Goal: Information Seeking & Learning: Learn about a topic

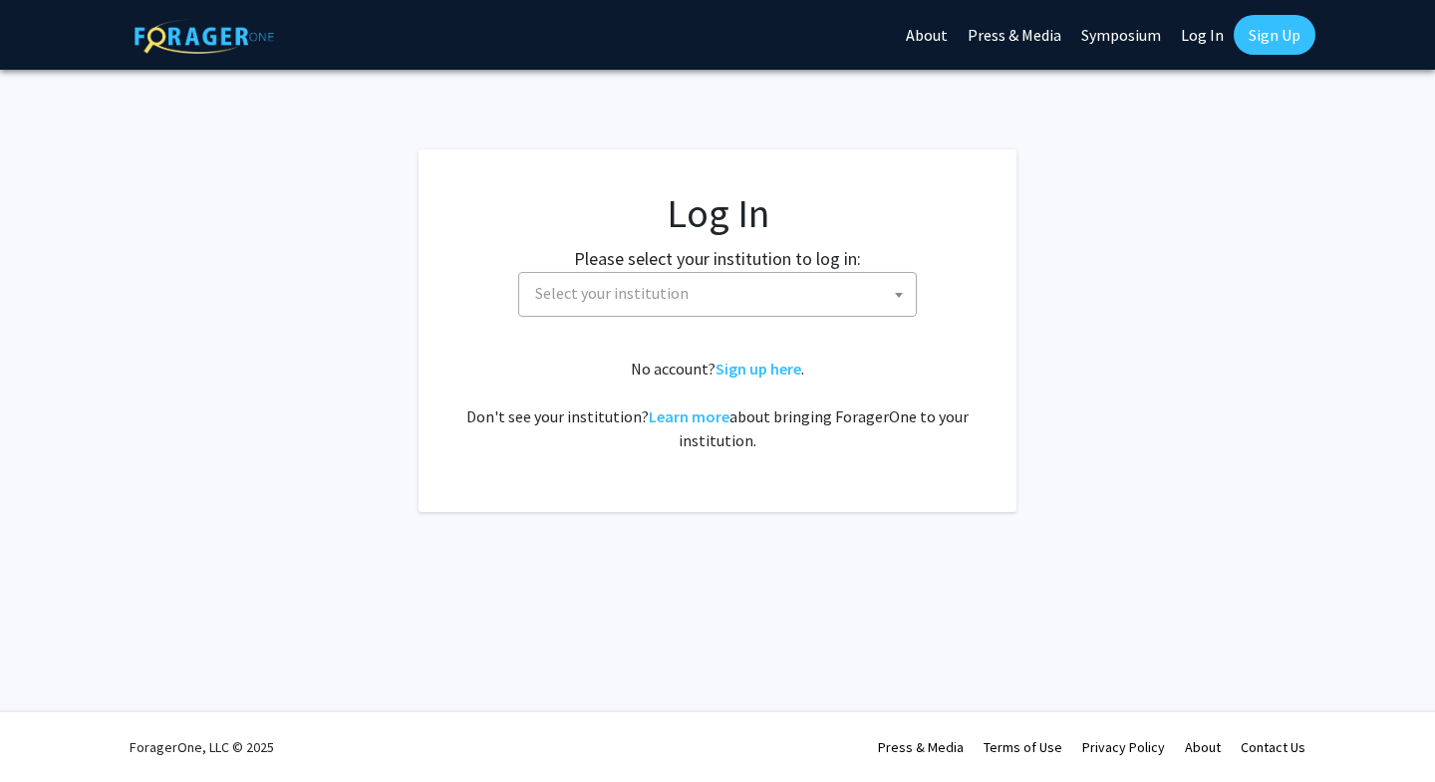
select select
click at [712, 284] on span "Select your institution" at bounding box center [721, 293] width 389 height 41
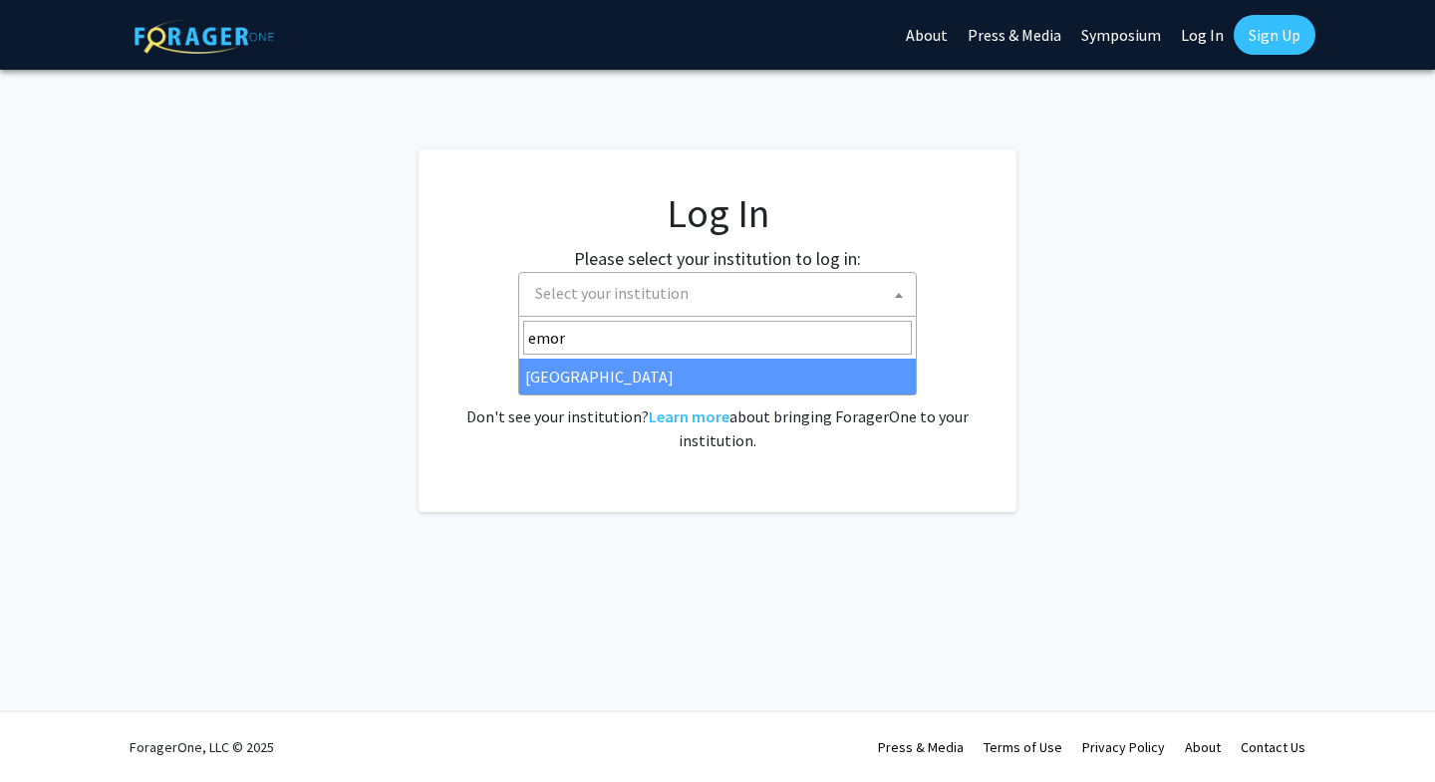
type input "emory"
select select "12"
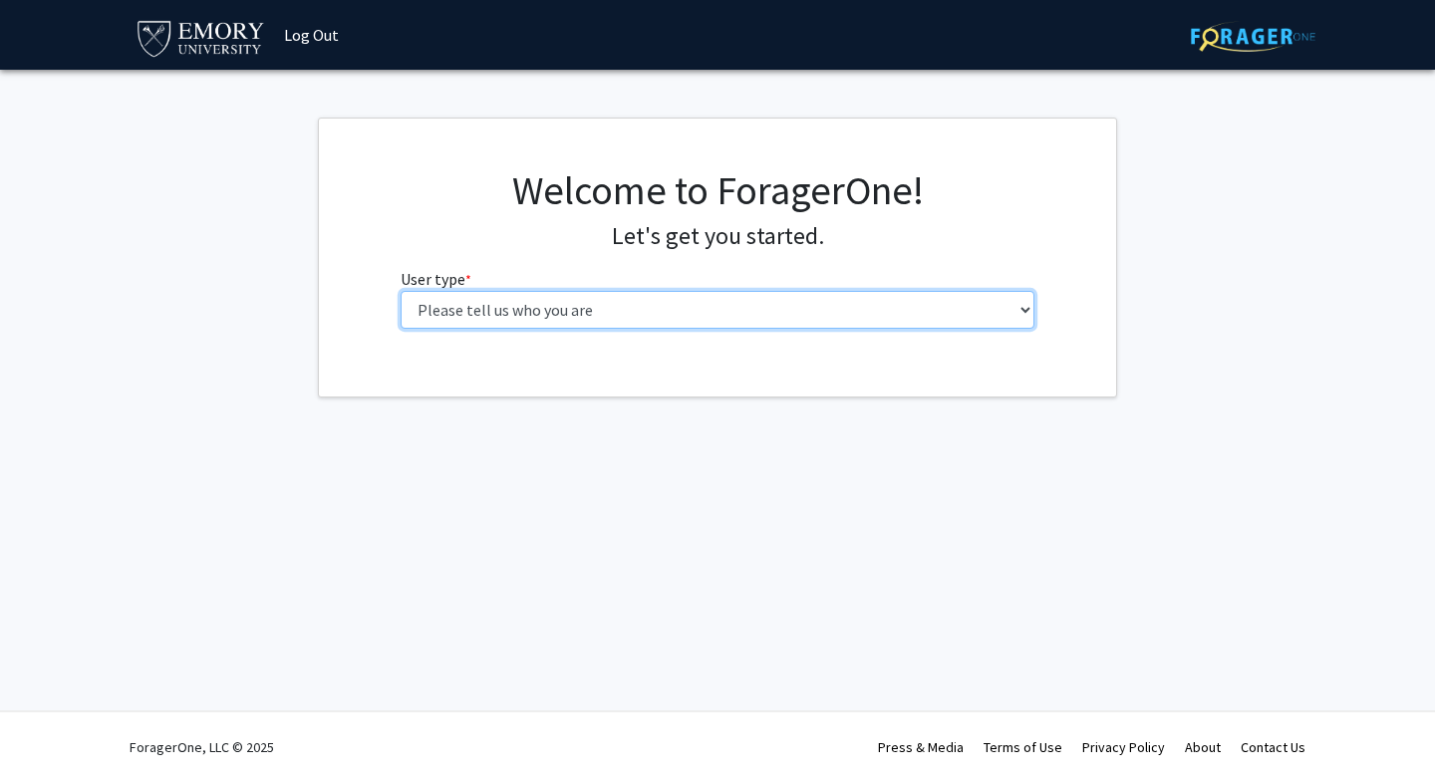
click at [607, 307] on select "Please tell us who you are Undergraduate Student Master's Student Doctoral Cand…" at bounding box center [718, 310] width 635 height 38
select select "1: undergrad"
click at [401, 291] on select "Please tell us who you are Undergraduate Student Master's Student Doctoral Cand…" at bounding box center [718, 310] width 635 height 38
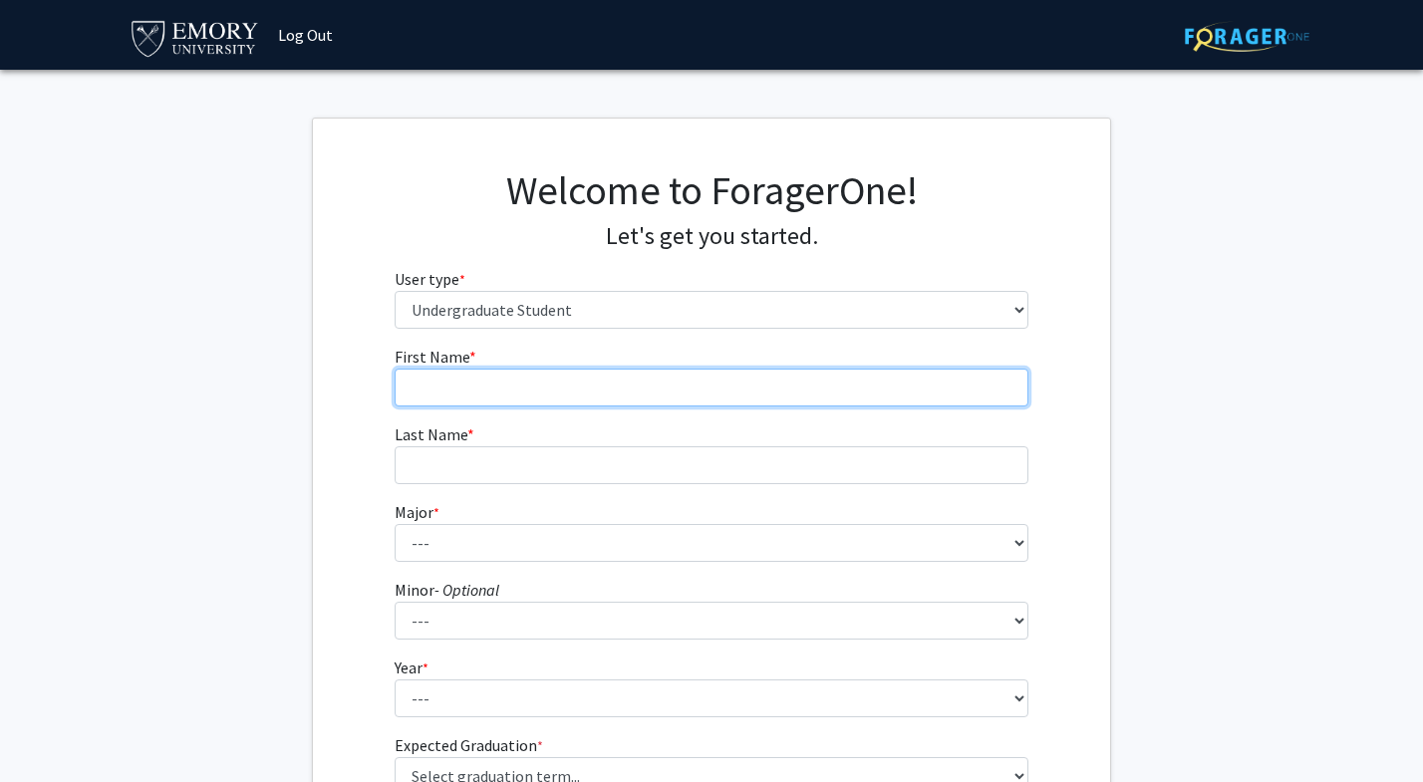
click at [599, 380] on input "First Name * required" at bounding box center [712, 388] width 635 height 38
type input "[PERSON_NAME]"
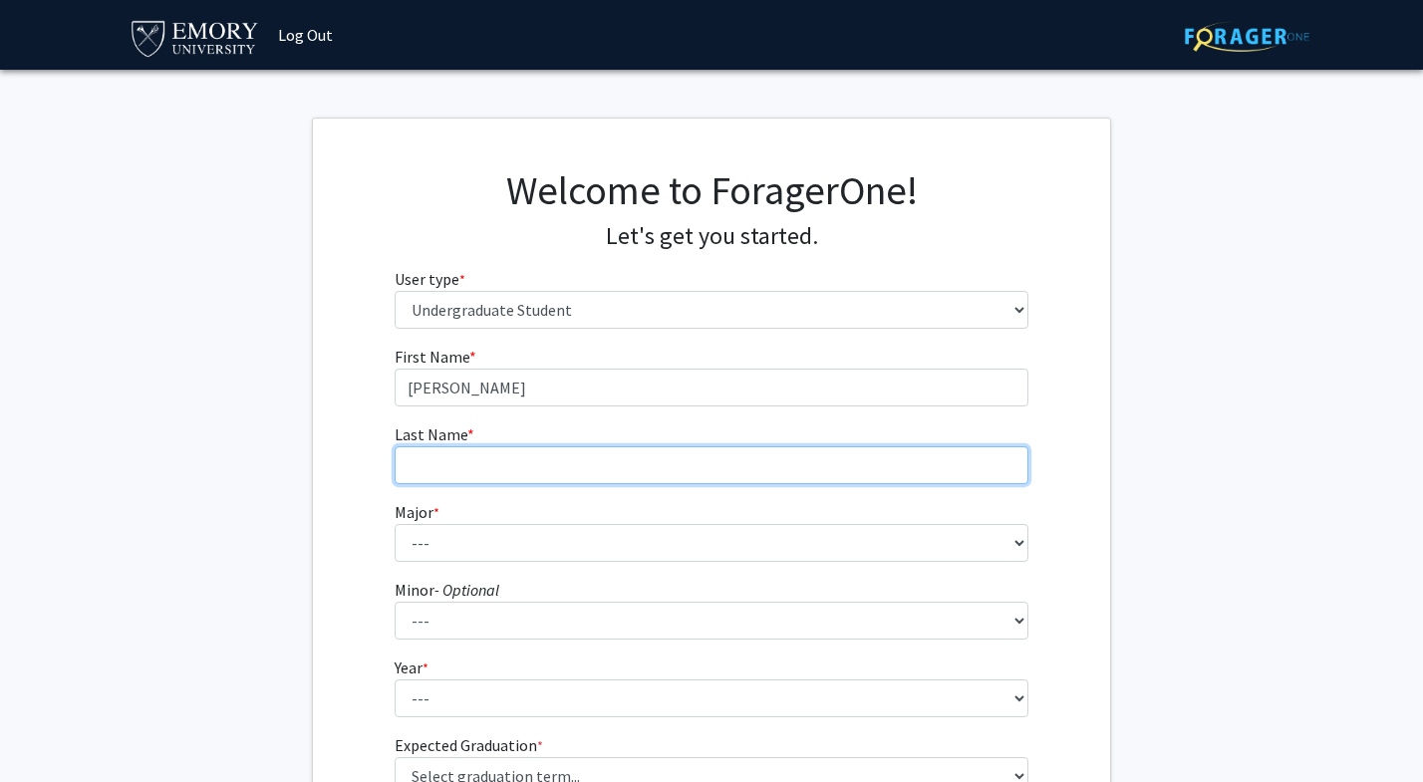
click at [561, 461] on input "Last Name * required" at bounding box center [712, 465] width 635 height 38
type input "Mohanlal"
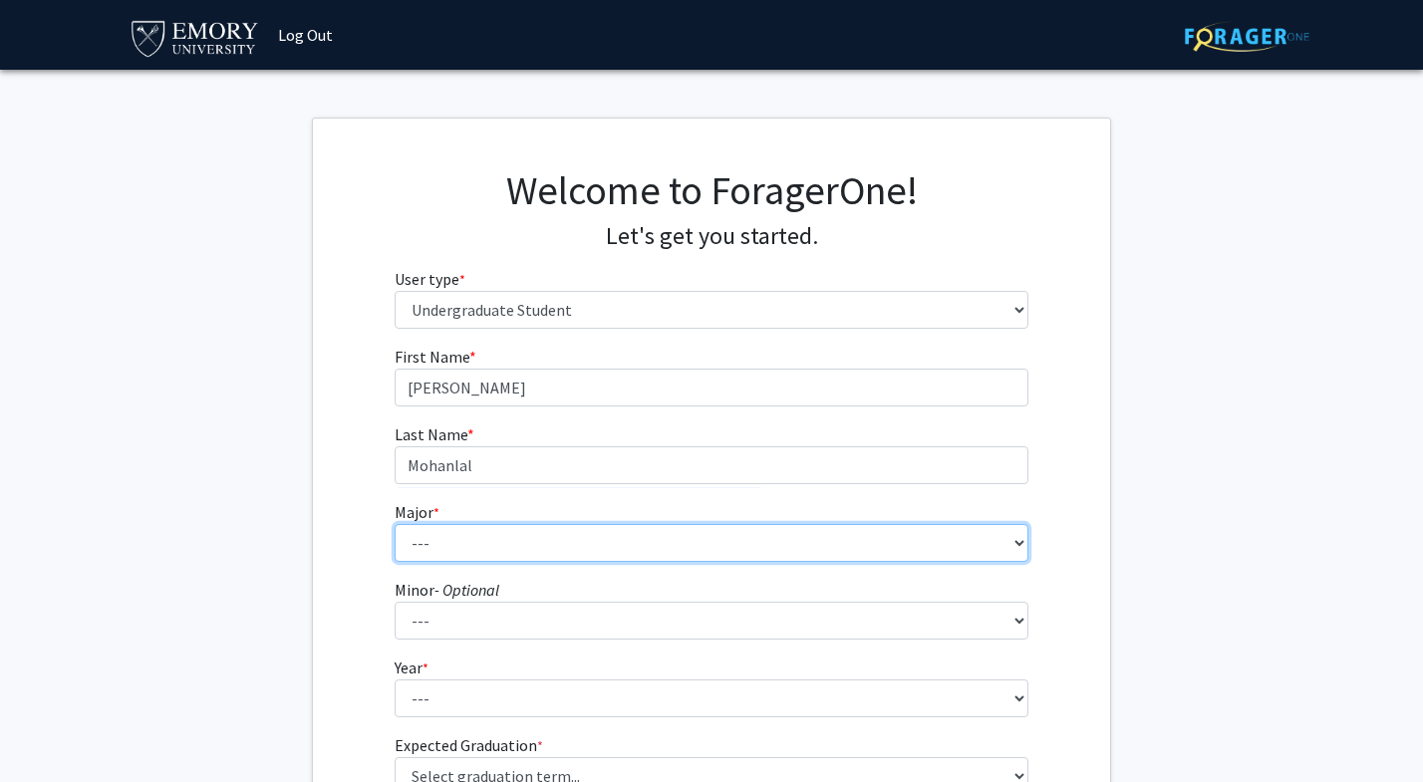
click at [502, 534] on select "--- Accounting African American Studies African Studies American Studies Analyt…" at bounding box center [712, 543] width 635 height 38
select select "12: 973"
click at [395, 524] on select "--- Accounting African American Studies African Studies American Studies Analyt…" at bounding box center [712, 543] width 635 height 38
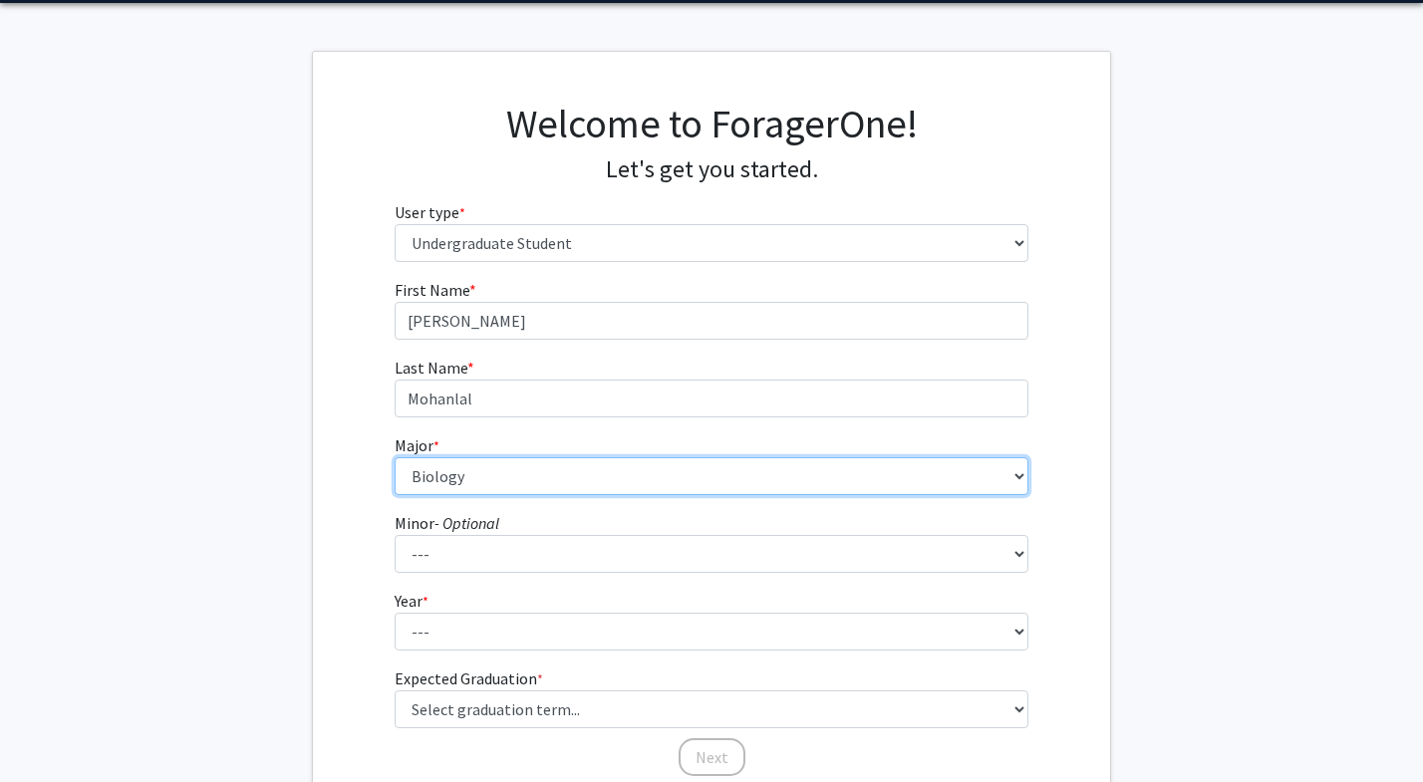
scroll to position [72, 0]
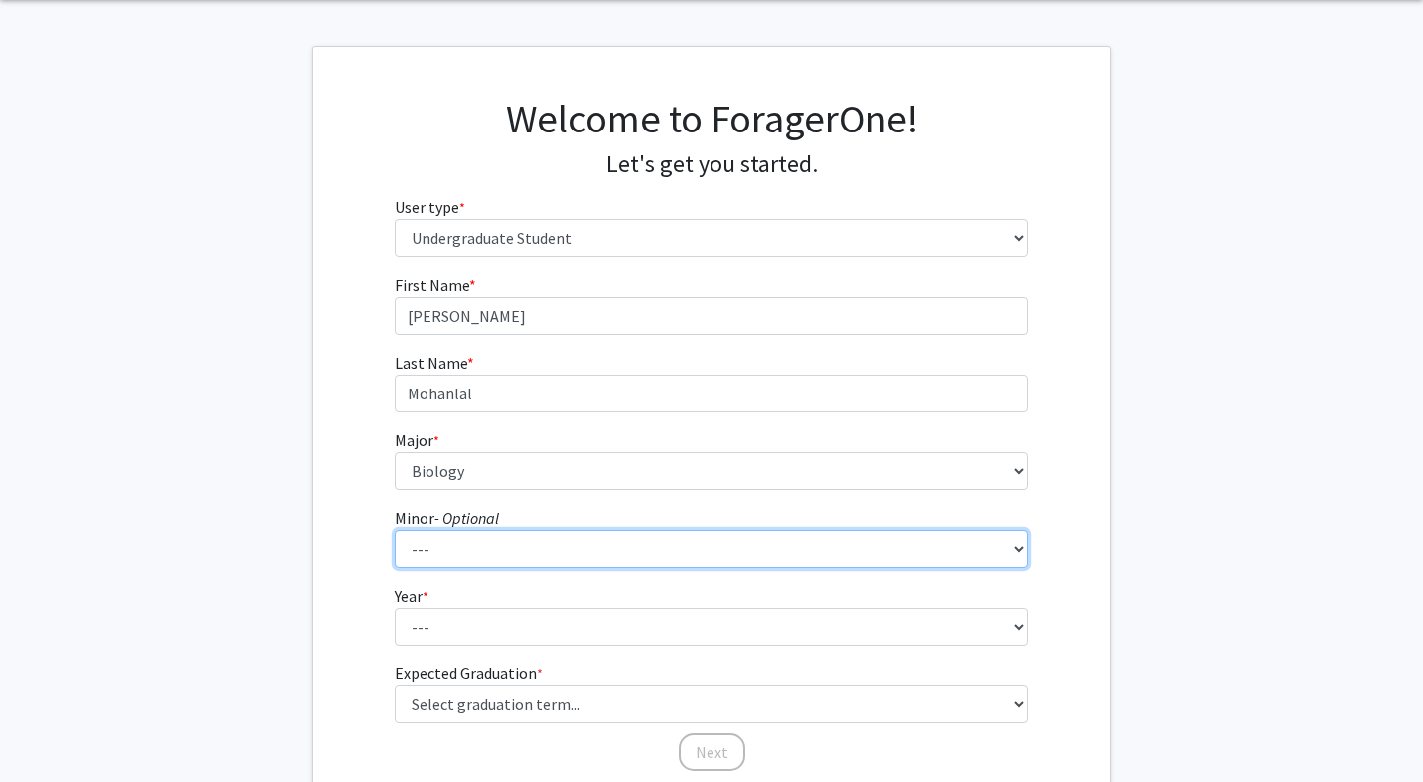
click at [462, 548] on select "--- African American Studies African Studies American Studies Ancient Mediterra…" at bounding box center [712, 549] width 635 height 38
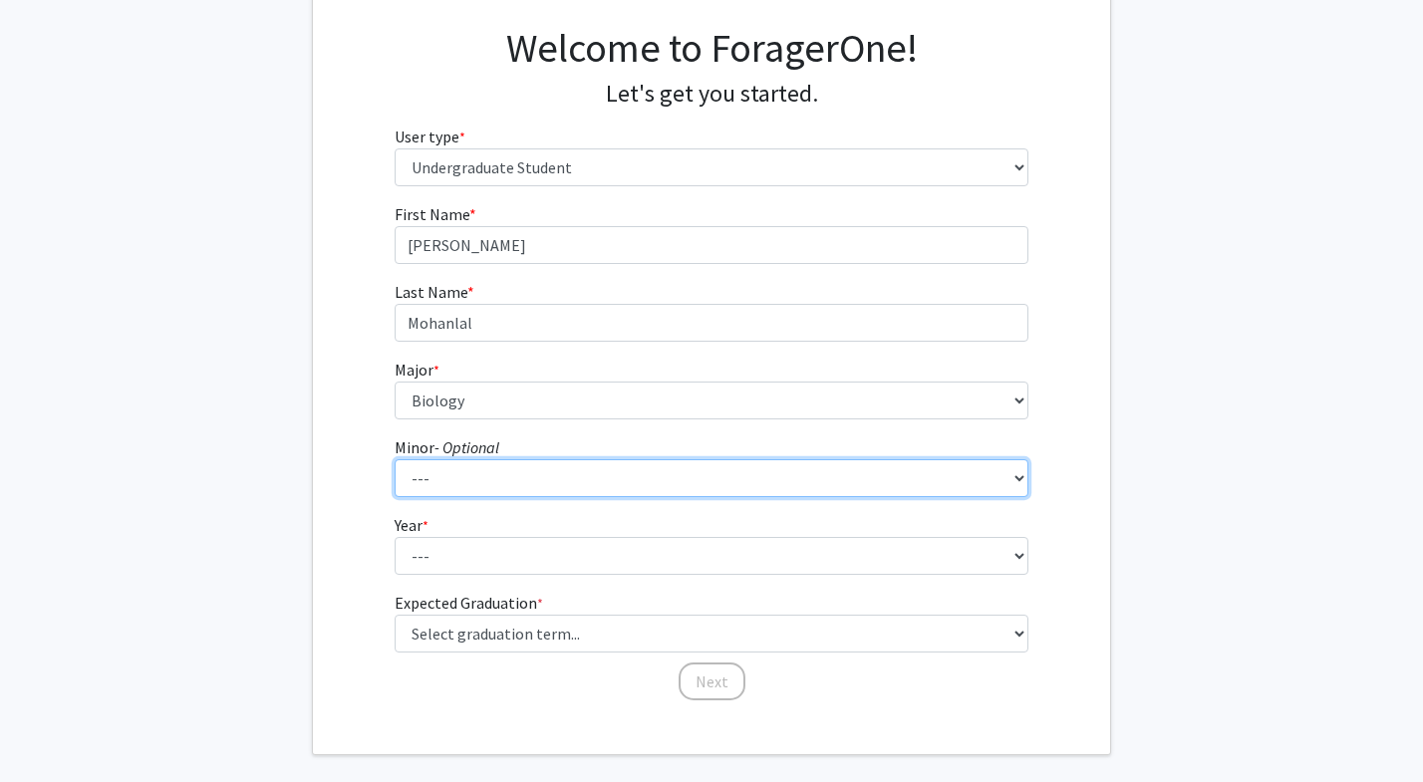
scroll to position [231, 0]
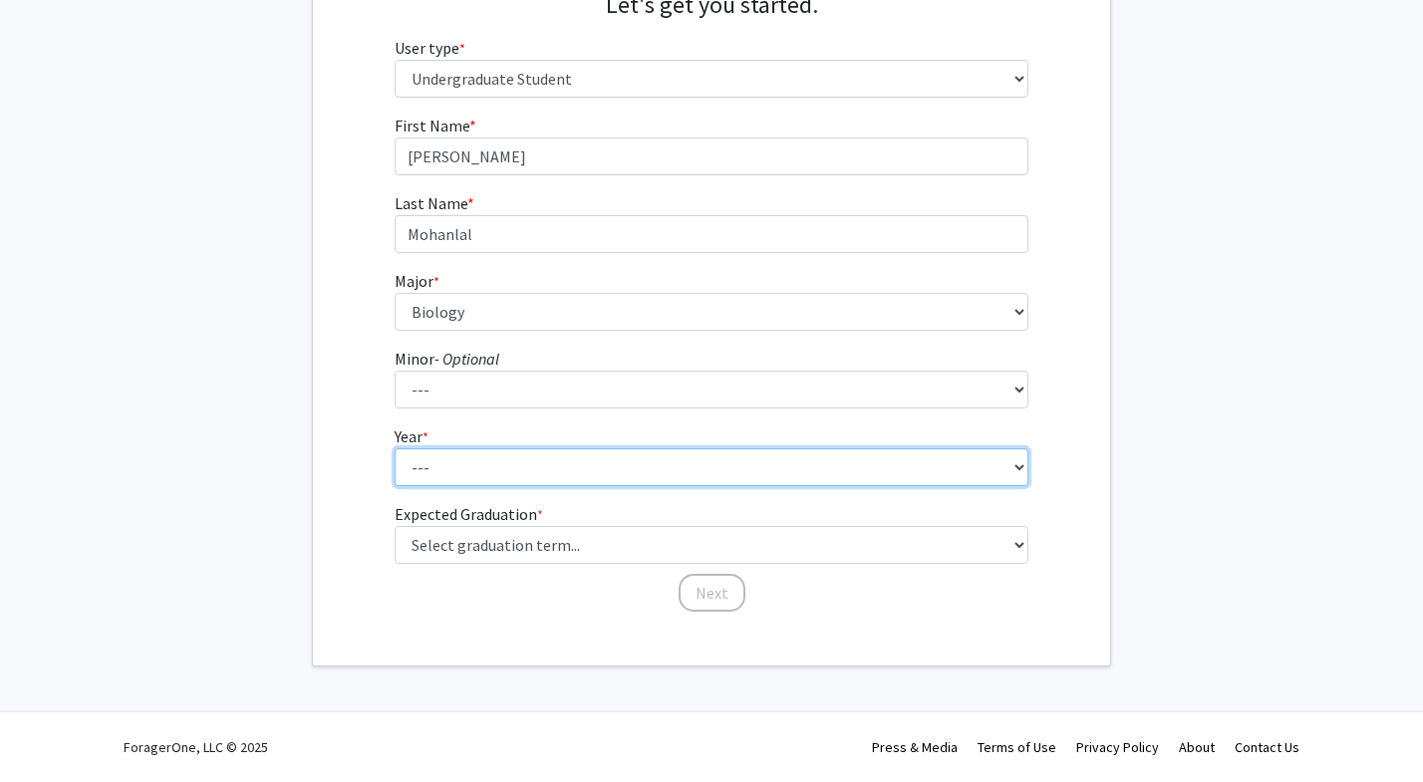
click at [455, 469] on select "--- First-year Sophomore Junior Senior Postbaccalaureate Certificate" at bounding box center [712, 467] width 635 height 38
select select "1: first-year"
click at [395, 448] on select "--- First-year Sophomore Junior Senior Postbaccalaureate Certificate" at bounding box center [712, 467] width 635 height 38
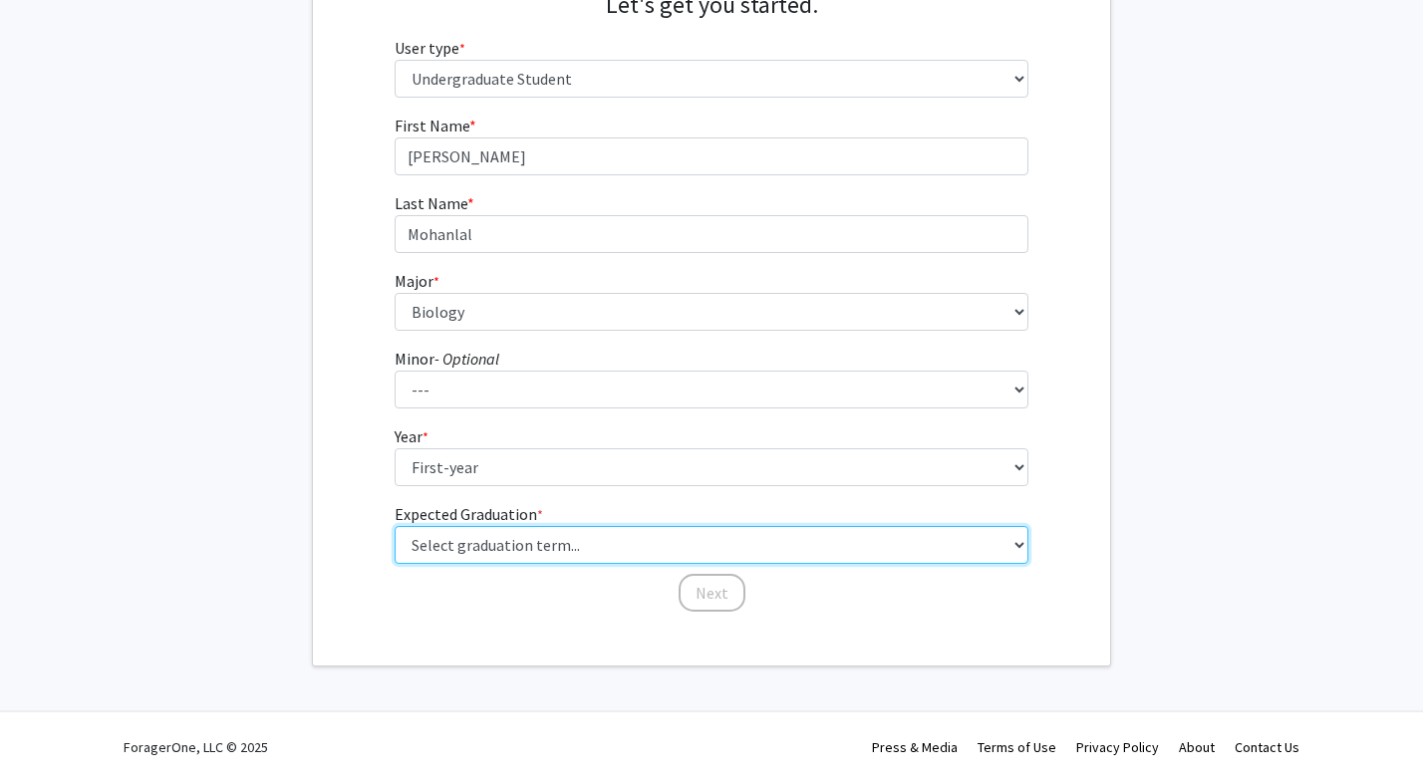
click at [475, 540] on select "Select graduation term... Spring 2025 Summer 2025 Fall 2025 Winter 2025 Spring …" at bounding box center [712, 545] width 635 height 38
click at [395, 526] on select "Select graduation term... Spring 2025 Summer 2025 Fall 2025 Winter 2025 Spring …" at bounding box center [712, 545] width 635 height 38
click at [598, 537] on select "Select graduation term... Spring 2025 Summer 2025 Fall 2025 Winter 2025 Spring …" at bounding box center [712, 545] width 635 height 38
select select "17: spring_2029"
click at [395, 526] on select "Select graduation term... Spring 2025 Summer 2025 Fall 2025 Winter 2025 Spring …" at bounding box center [712, 545] width 635 height 38
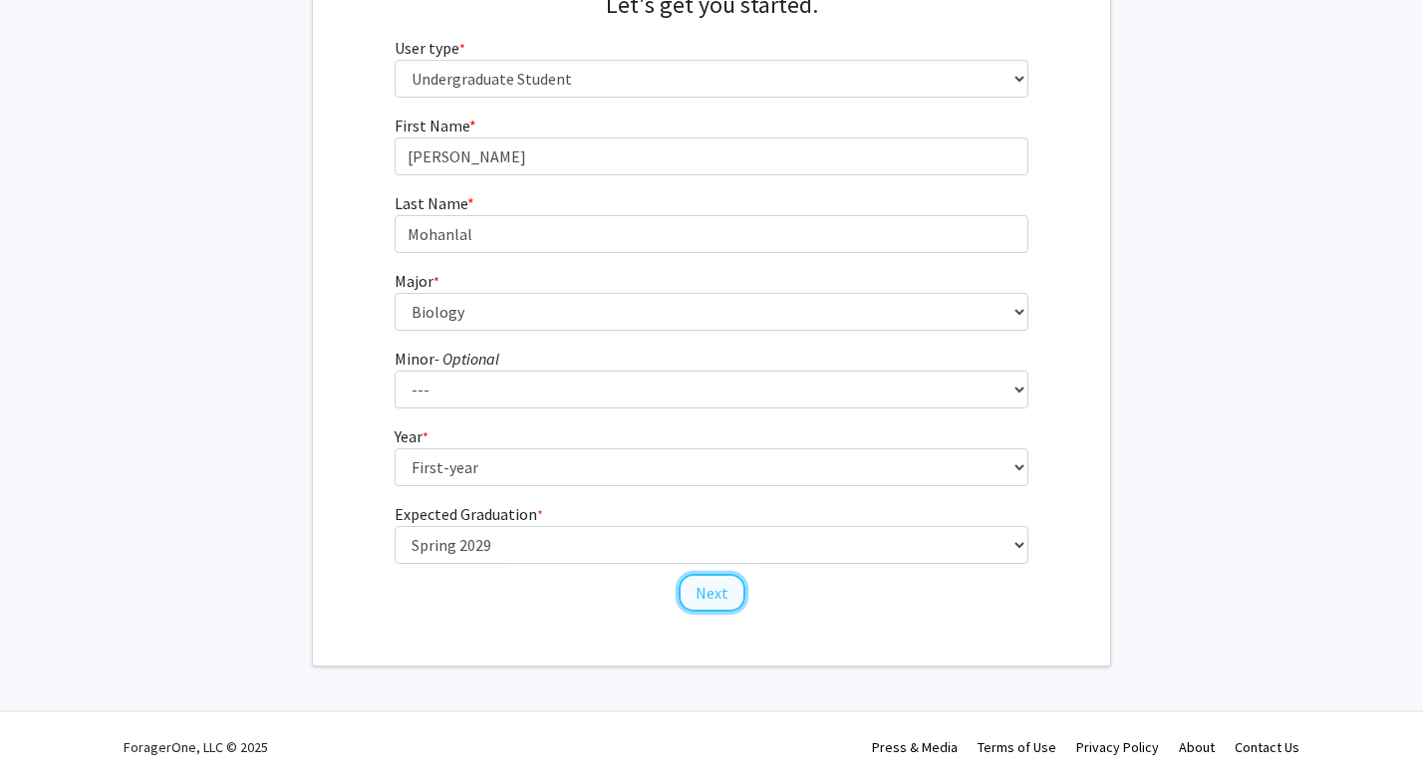
click at [690, 592] on button "Next" at bounding box center [712, 593] width 67 height 38
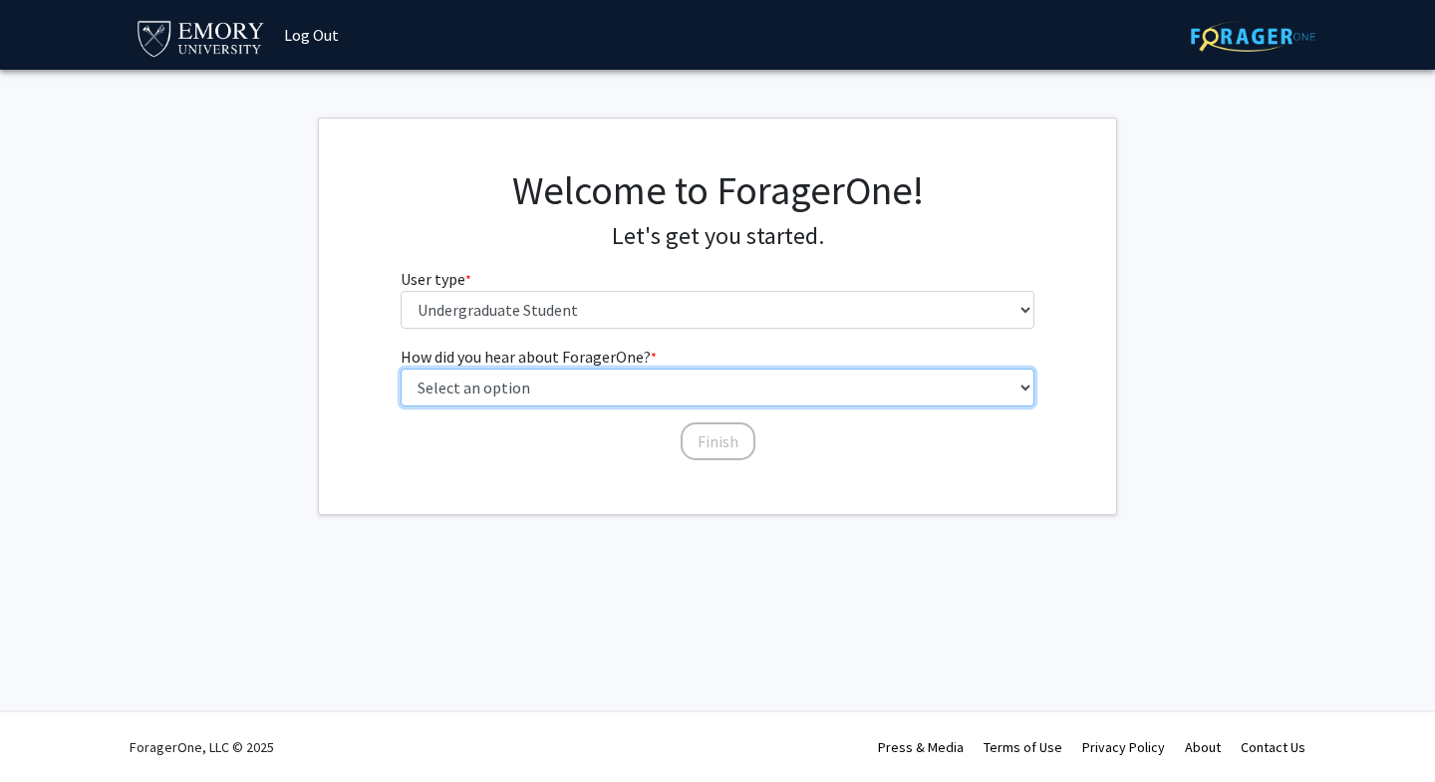
click at [607, 378] on select "Select an option Peer/student recommendation Faculty/staff recommendation Unive…" at bounding box center [718, 388] width 635 height 38
select select "1: peer_recommendation"
click at [401, 369] on select "Select an option Peer/student recommendation Faculty/staff recommendation Unive…" at bounding box center [718, 388] width 635 height 38
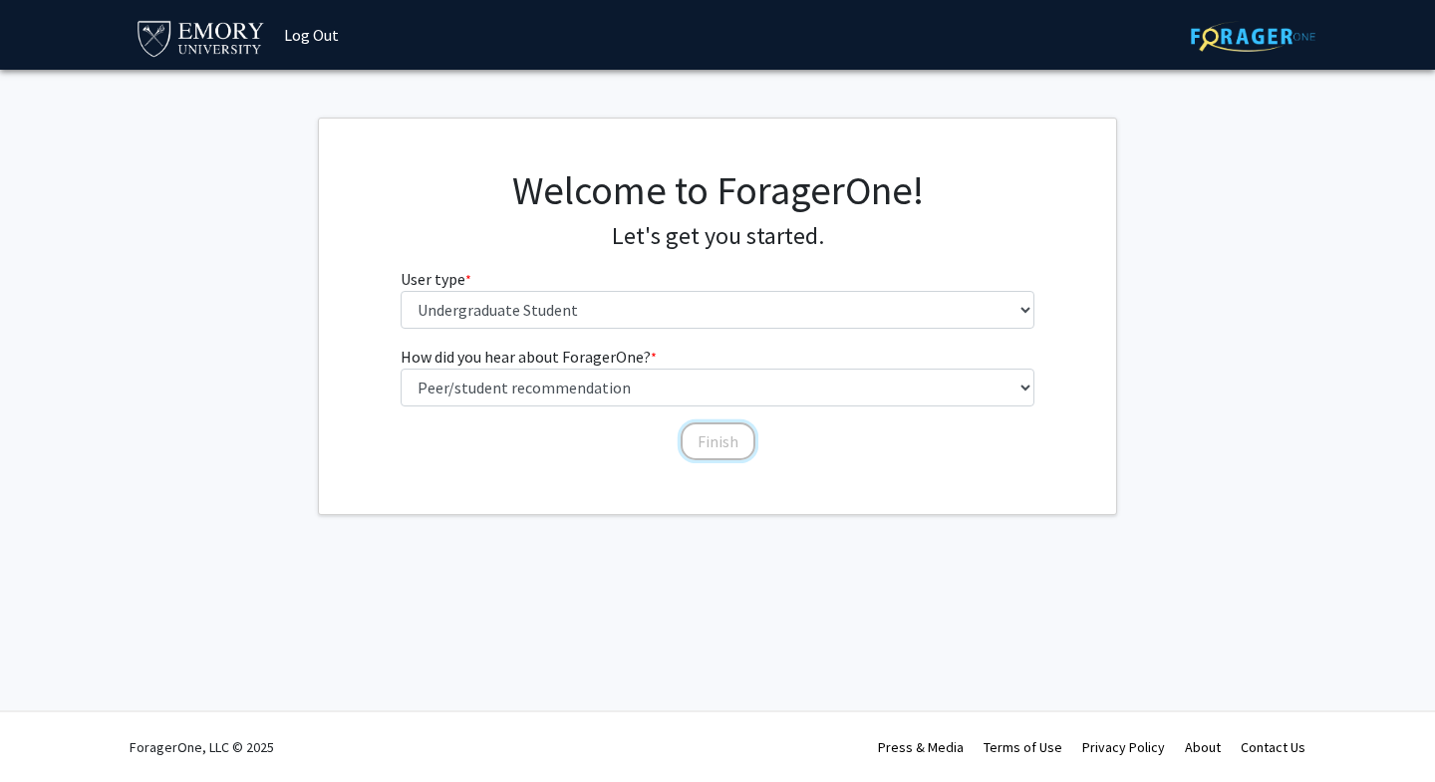
click at [738, 439] on button "Finish" at bounding box center [718, 442] width 75 height 38
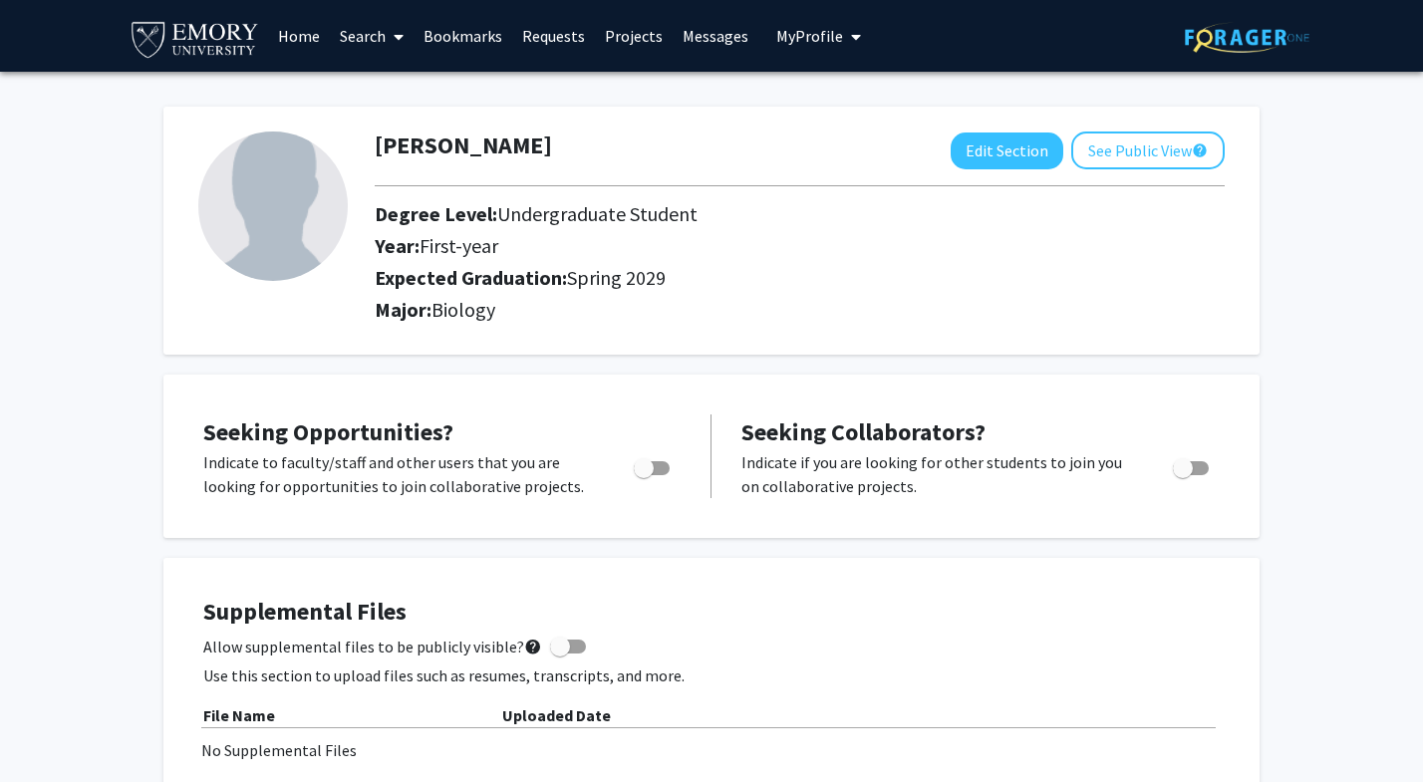
click at [279, 39] on link "Home" at bounding box center [299, 36] width 62 height 70
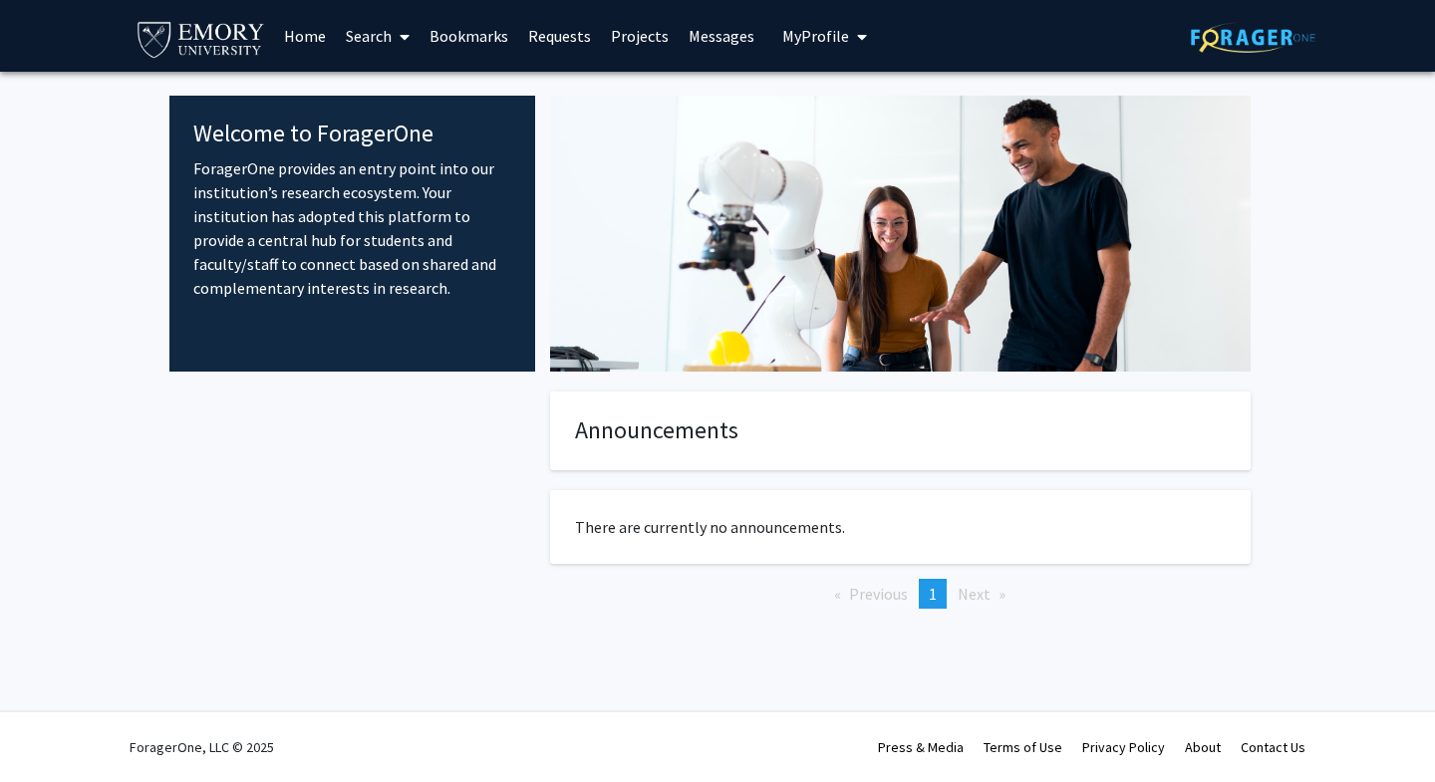
click at [679, 43] on link "Messages" at bounding box center [722, 36] width 86 height 70
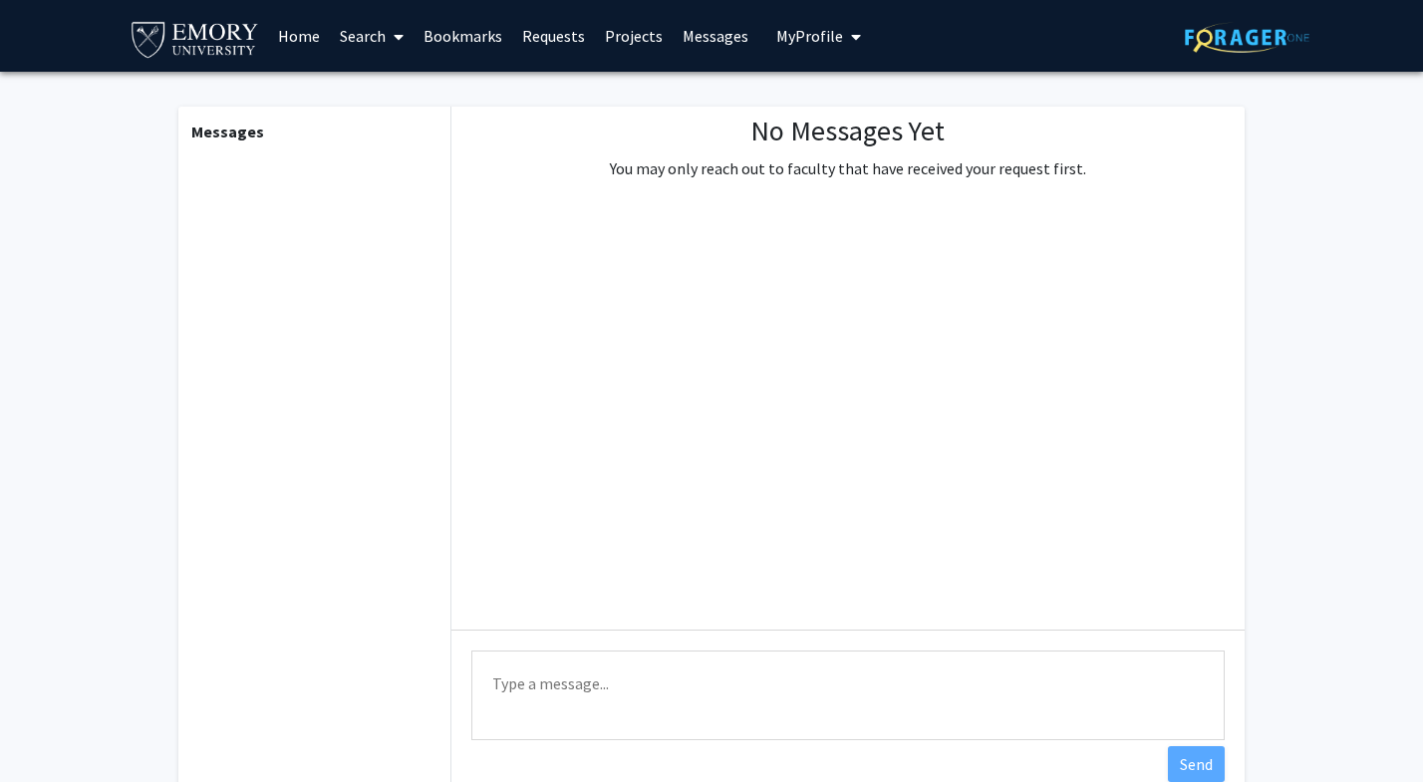
click at [638, 43] on link "Projects" at bounding box center [634, 36] width 78 height 70
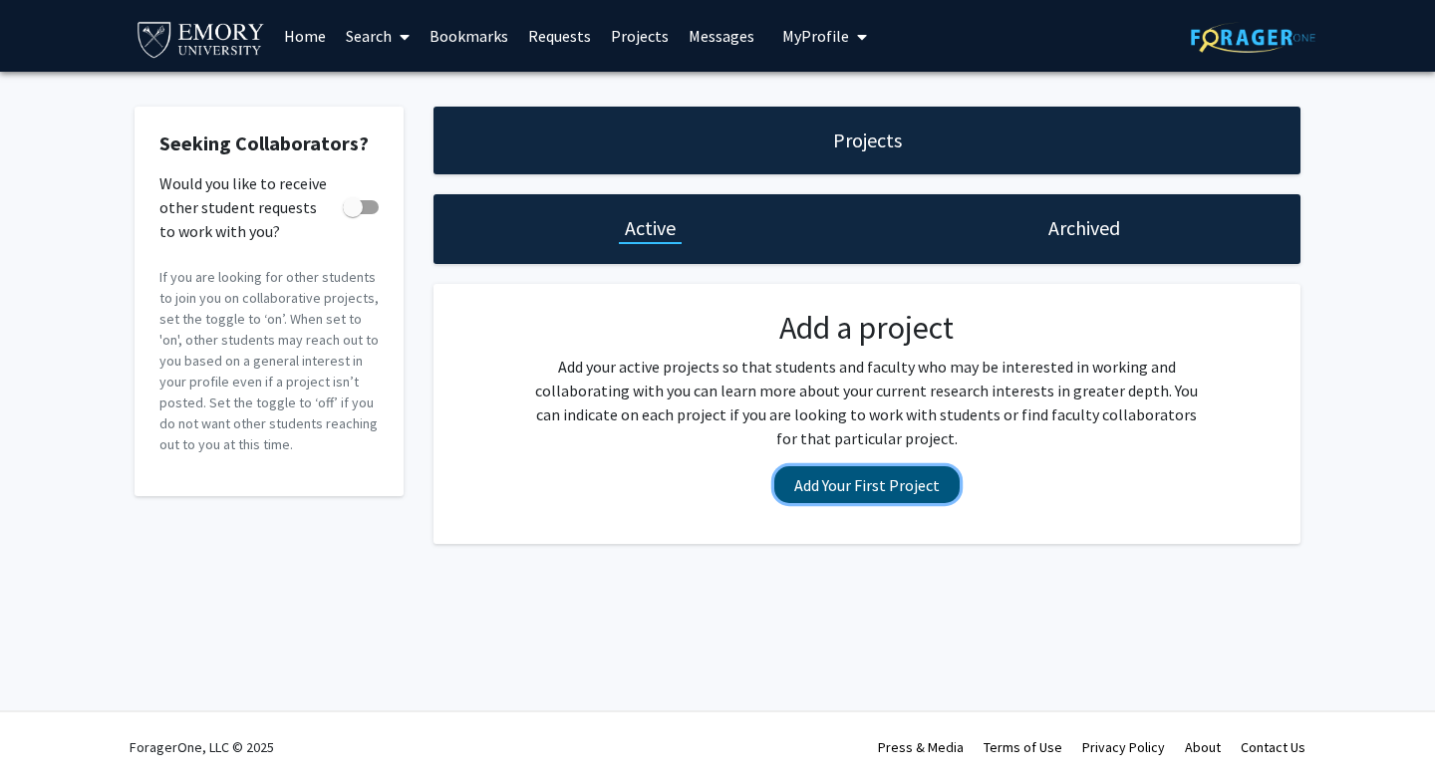
click at [859, 483] on button "Add Your First Project" at bounding box center [866, 484] width 185 height 37
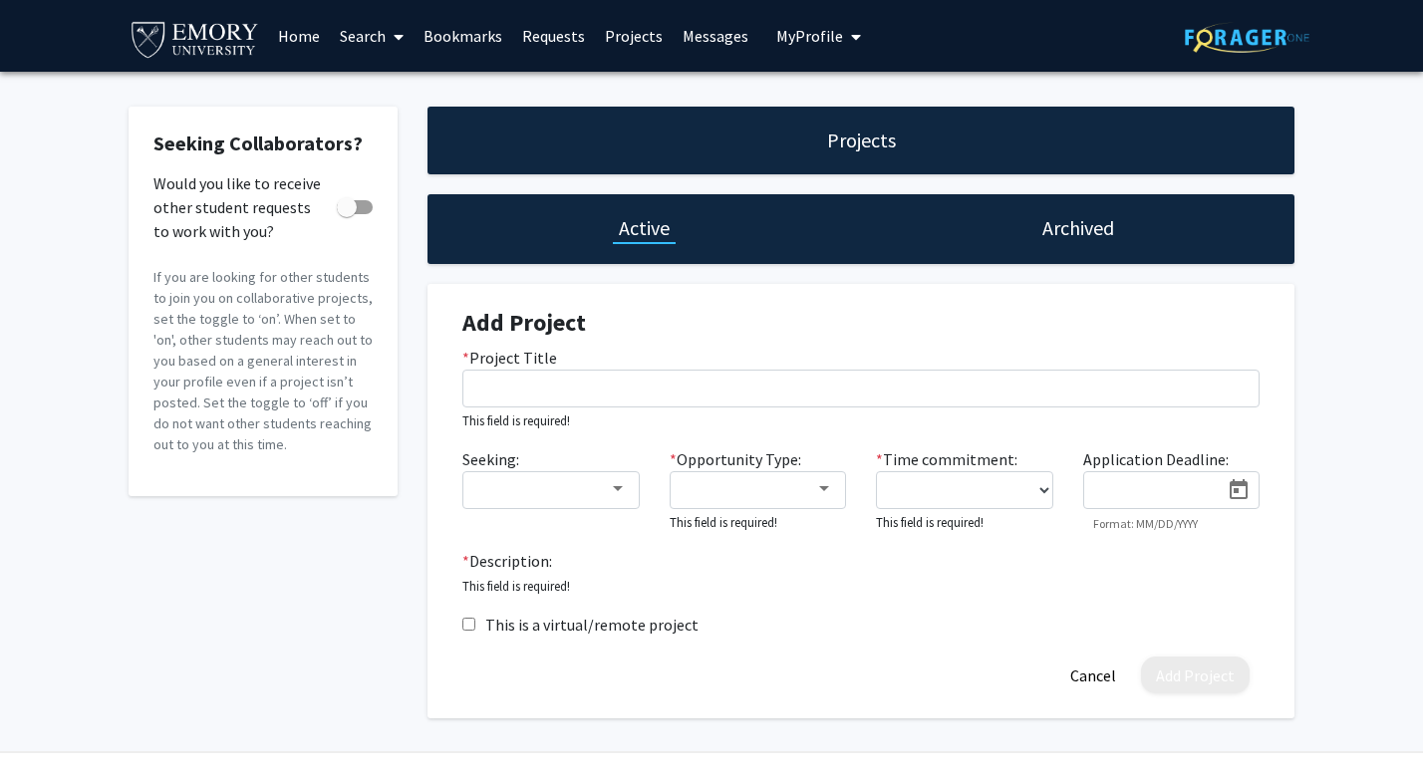
click at [364, 208] on span at bounding box center [355, 207] width 36 height 14
click at [347, 214] on input "Would you like to receive other student requests to work with you?" at bounding box center [346, 214] width 1 height 1
checkbox input "true"
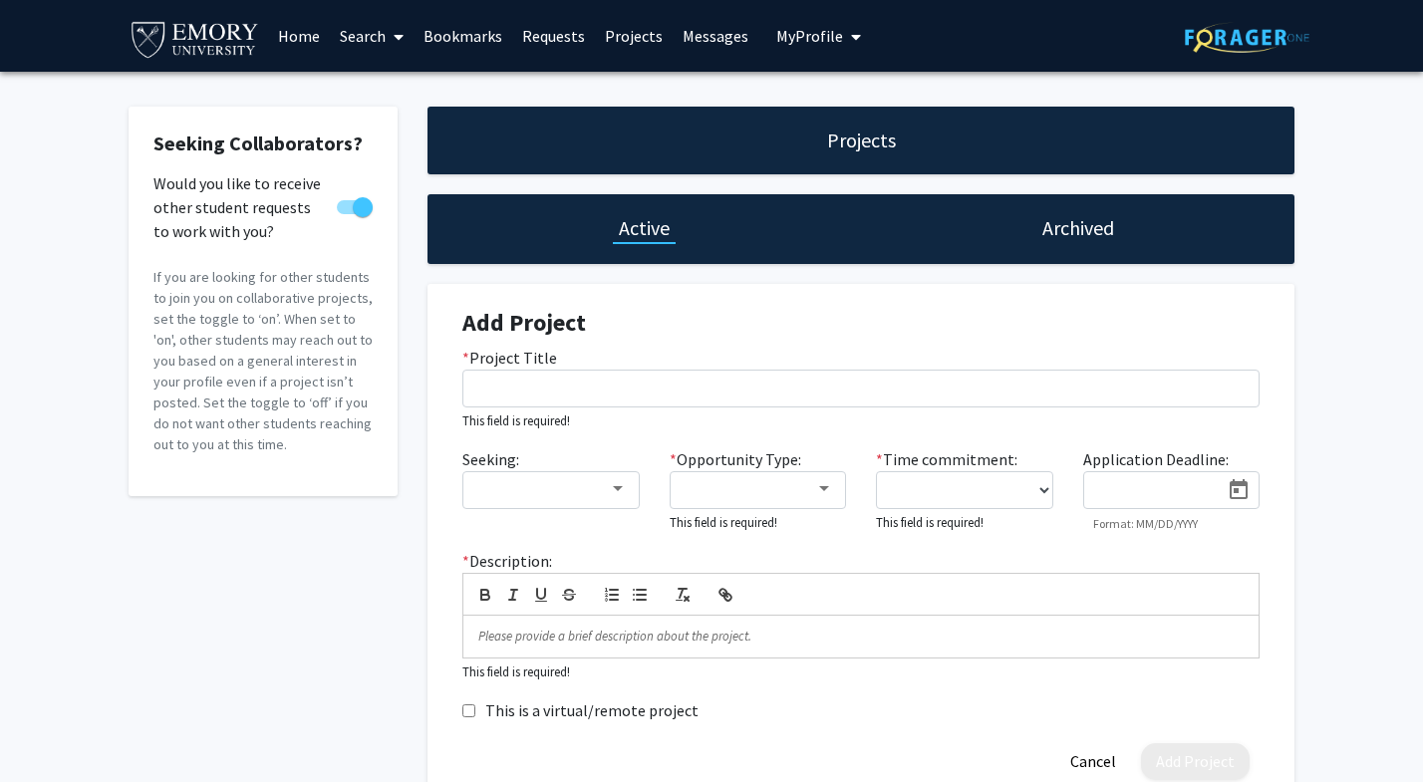
click at [379, 33] on link "Search" at bounding box center [372, 36] width 84 height 70
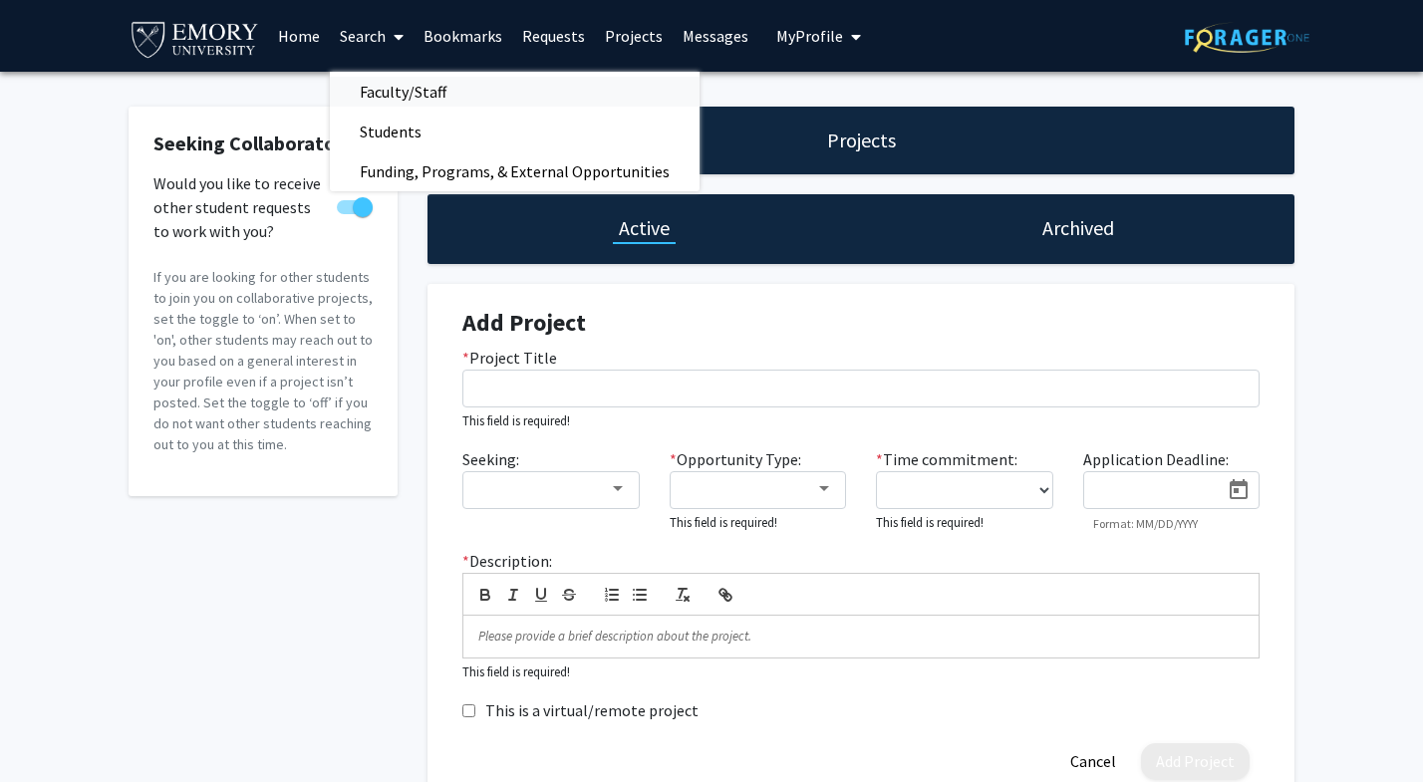
click at [403, 85] on span "Faculty/Staff" at bounding box center [403, 92] width 146 height 40
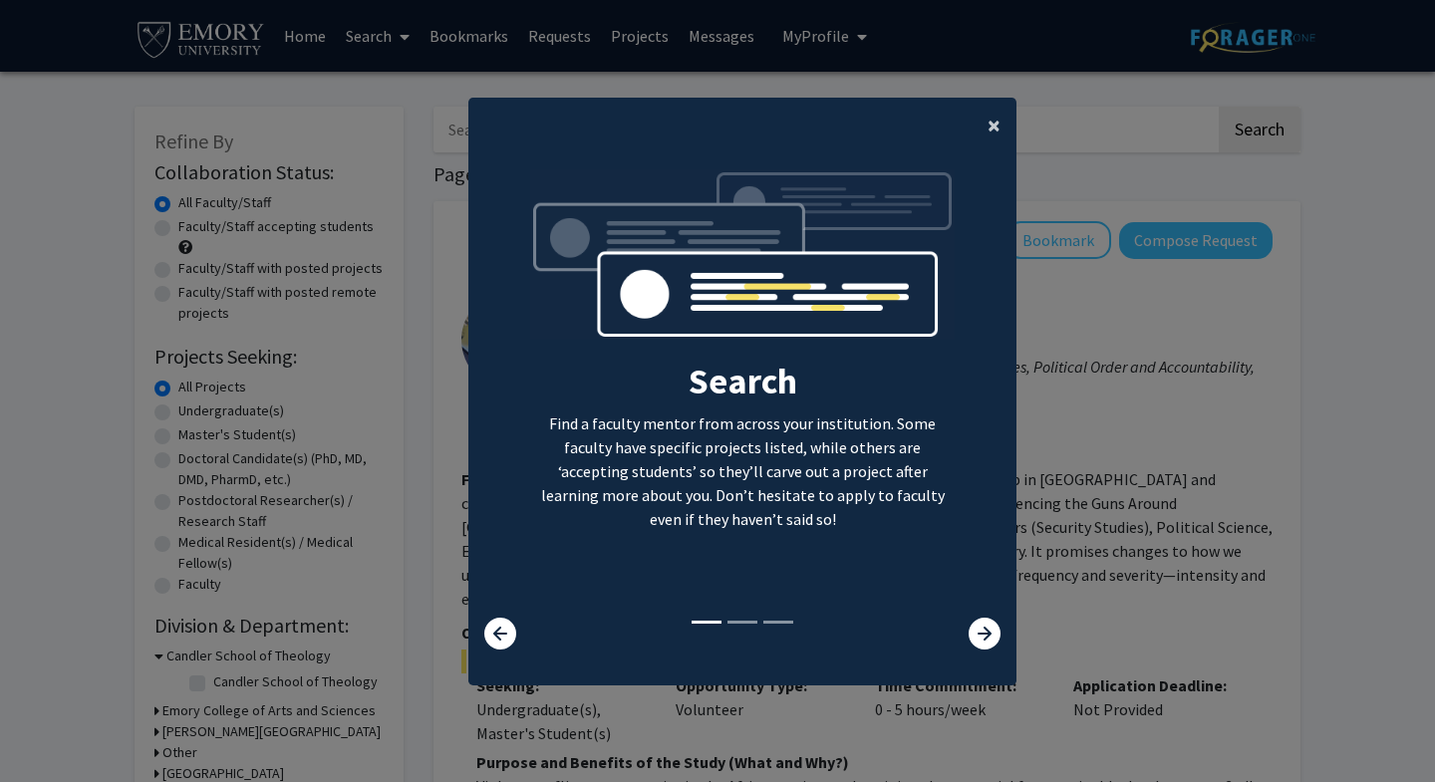
click at [985, 132] on button "×" at bounding box center [994, 126] width 45 height 56
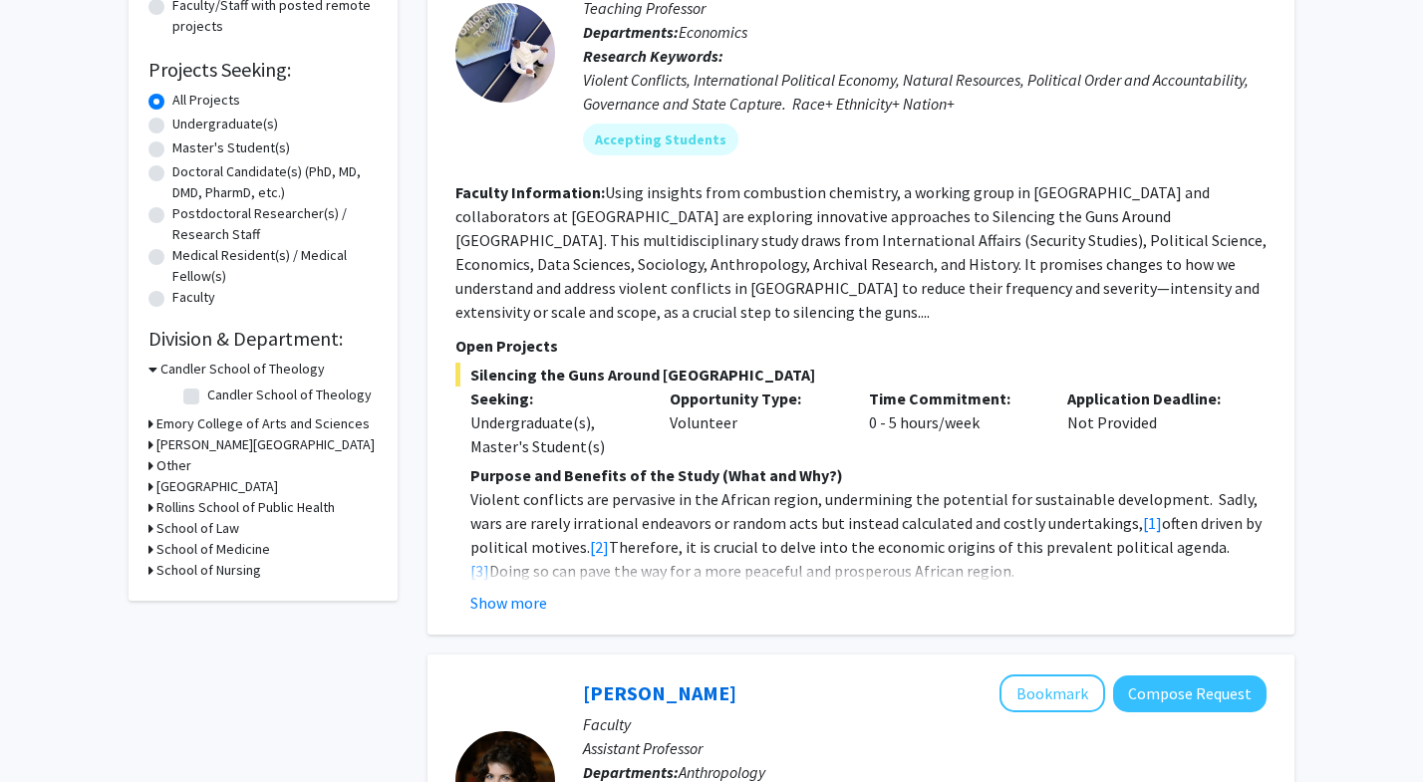
scroll to position [291, 0]
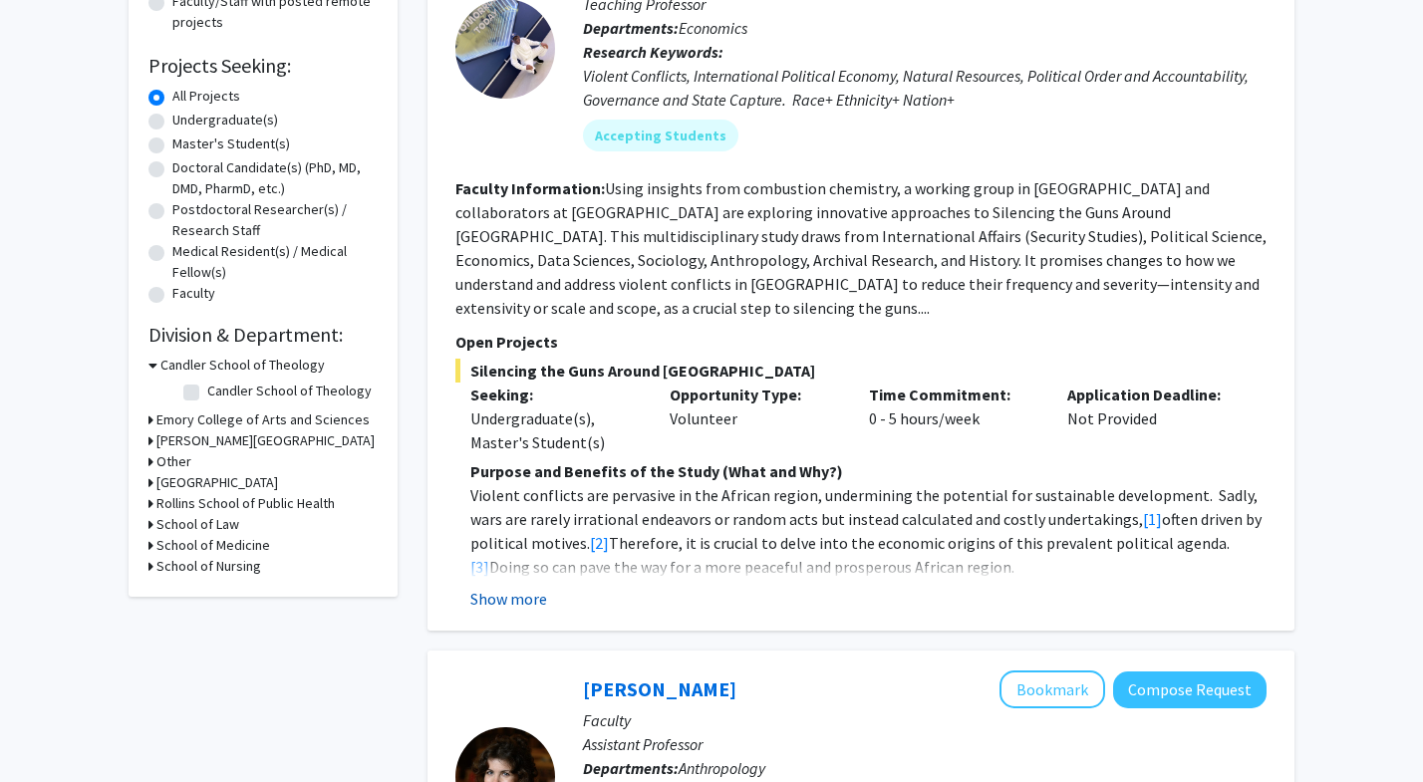
click at [523, 587] on button "Show more" at bounding box center [508, 599] width 77 height 24
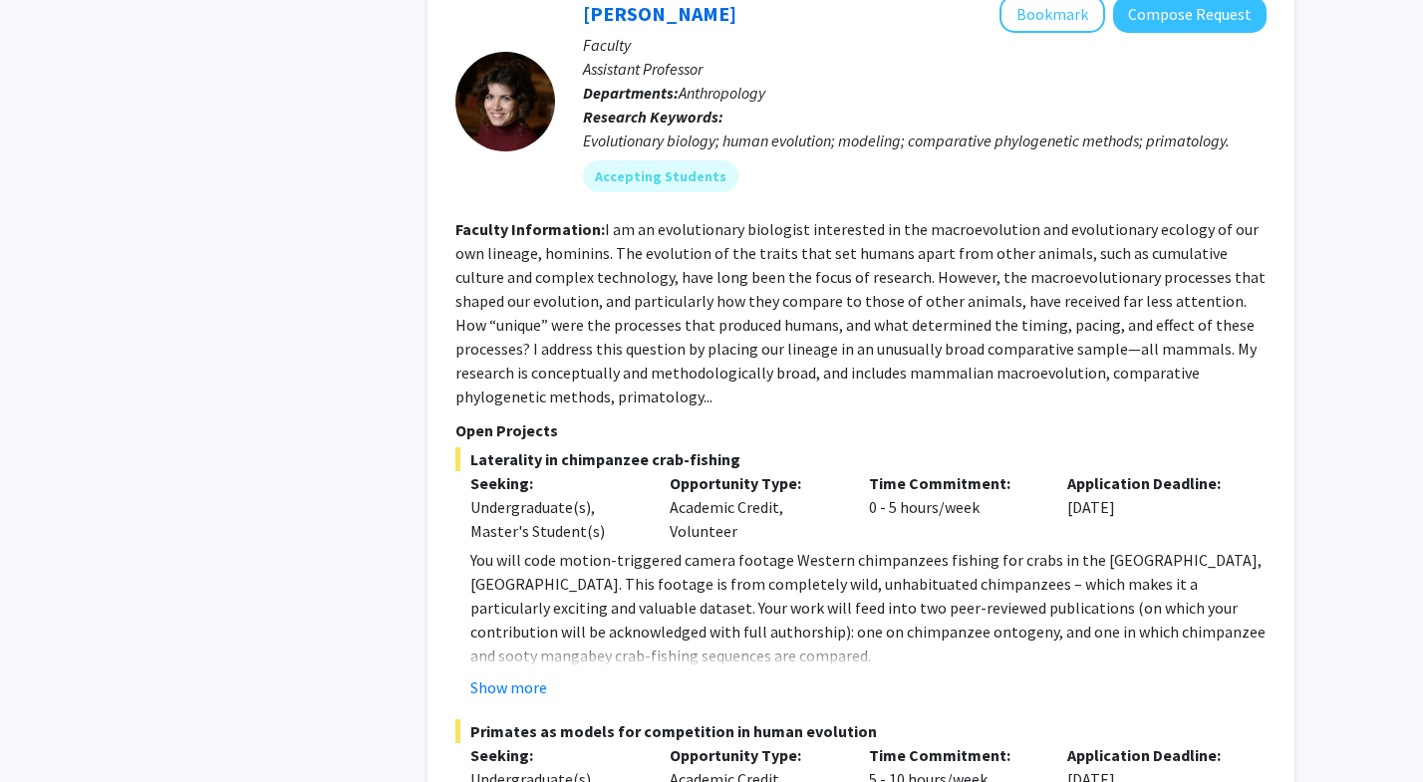
scroll to position [1689, 0]
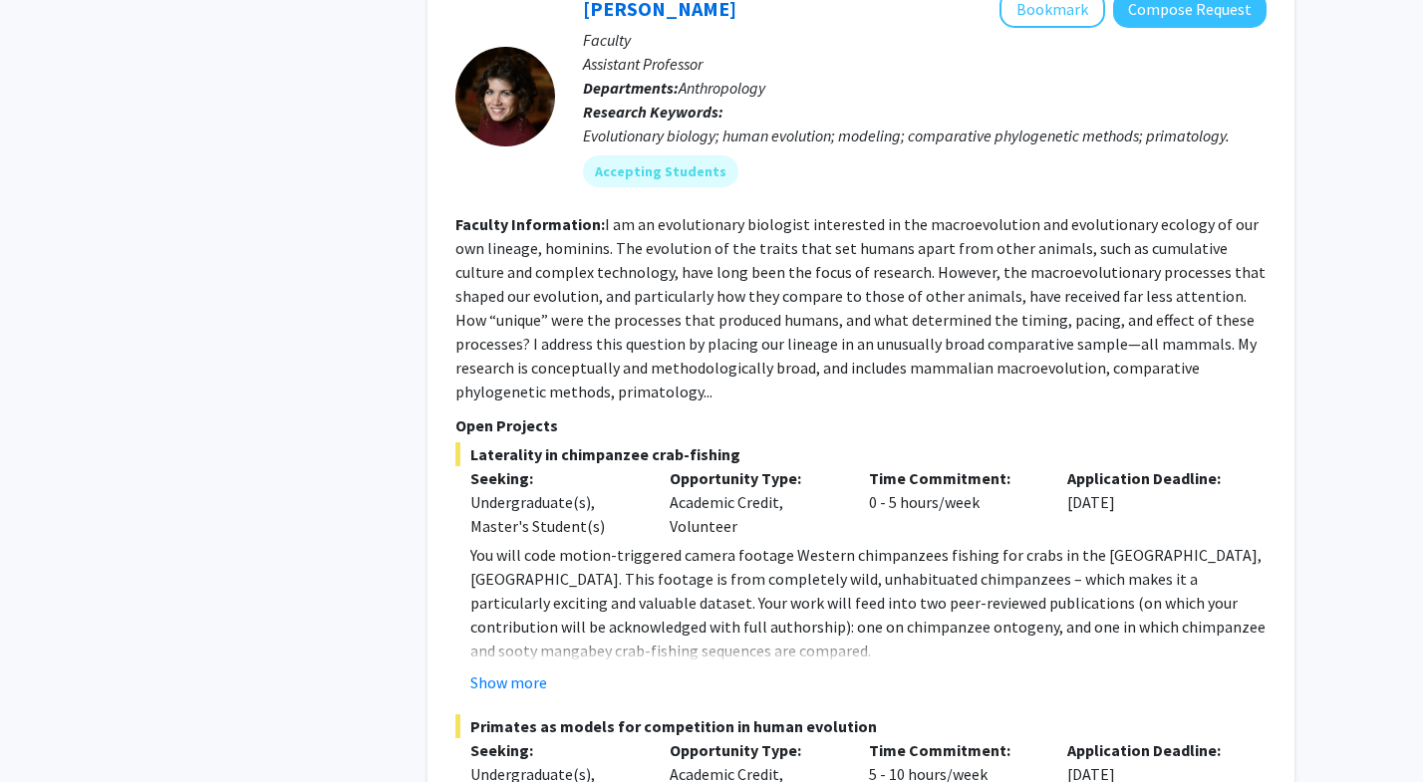
click at [523, 619] on fg-read-more "You will code motion-triggered camera footage Western chimpanzees fishing for c…" at bounding box center [860, 618] width 811 height 151
click at [523, 671] on button "Show more" at bounding box center [508, 683] width 77 height 24
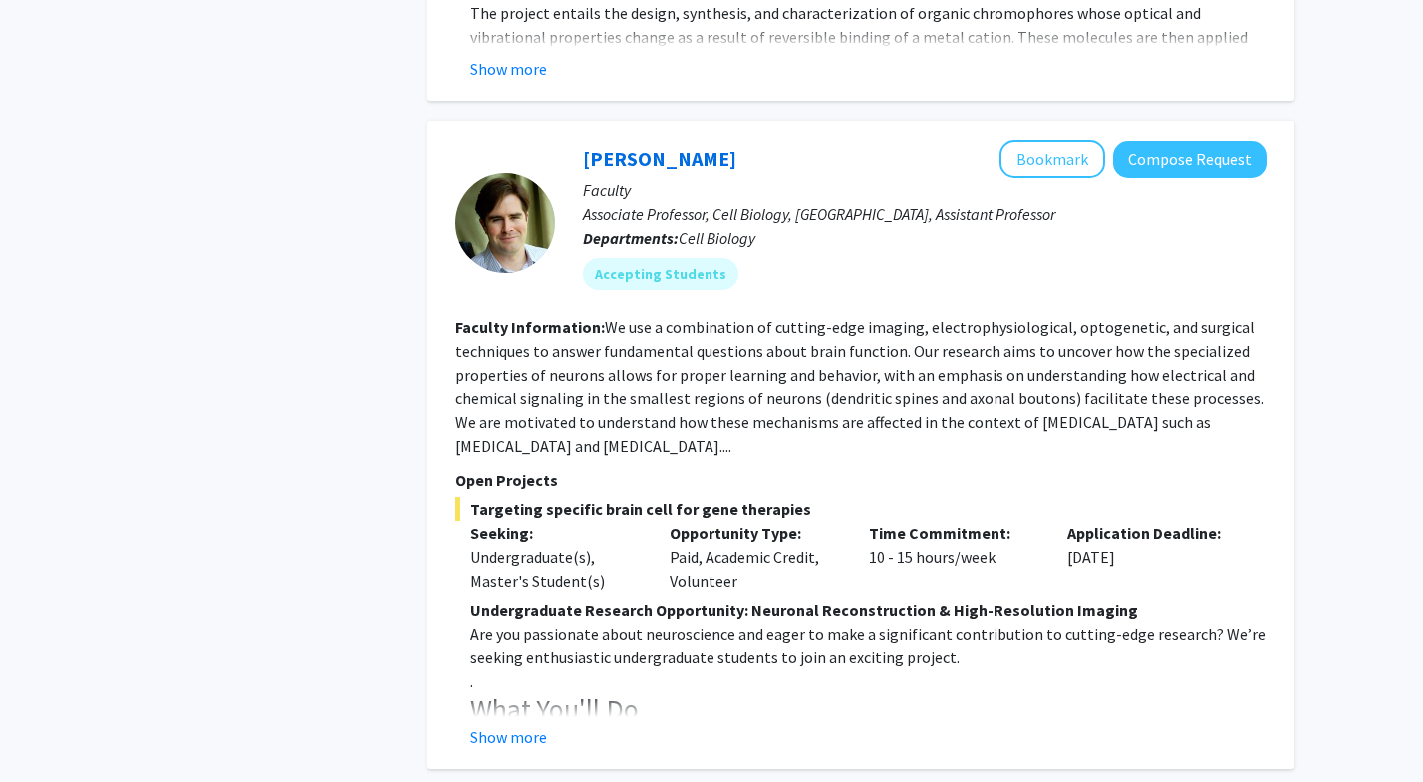
scroll to position [4666, 0]
click at [519, 723] on button "Show more" at bounding box center [508, 735] width 77 height 24
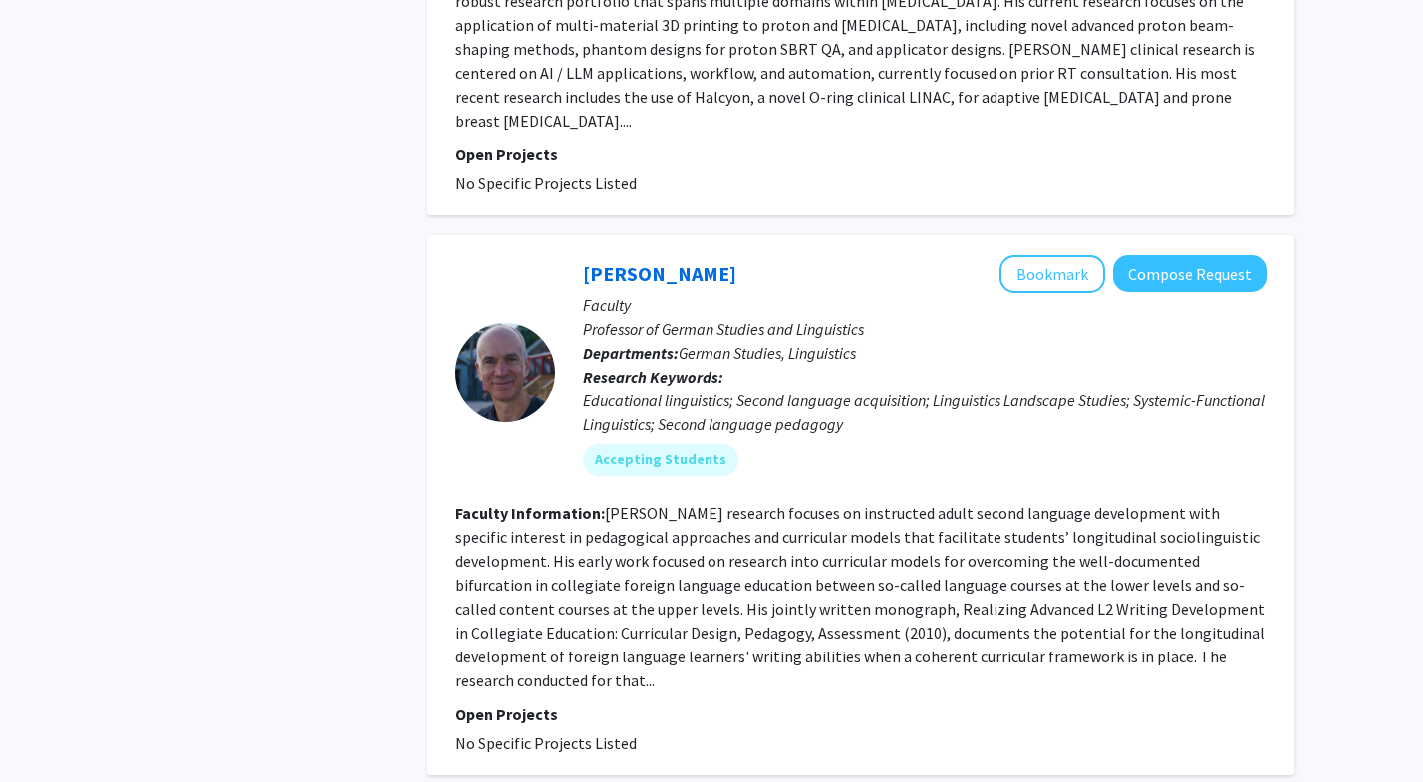
scroll to position [7633, 0]
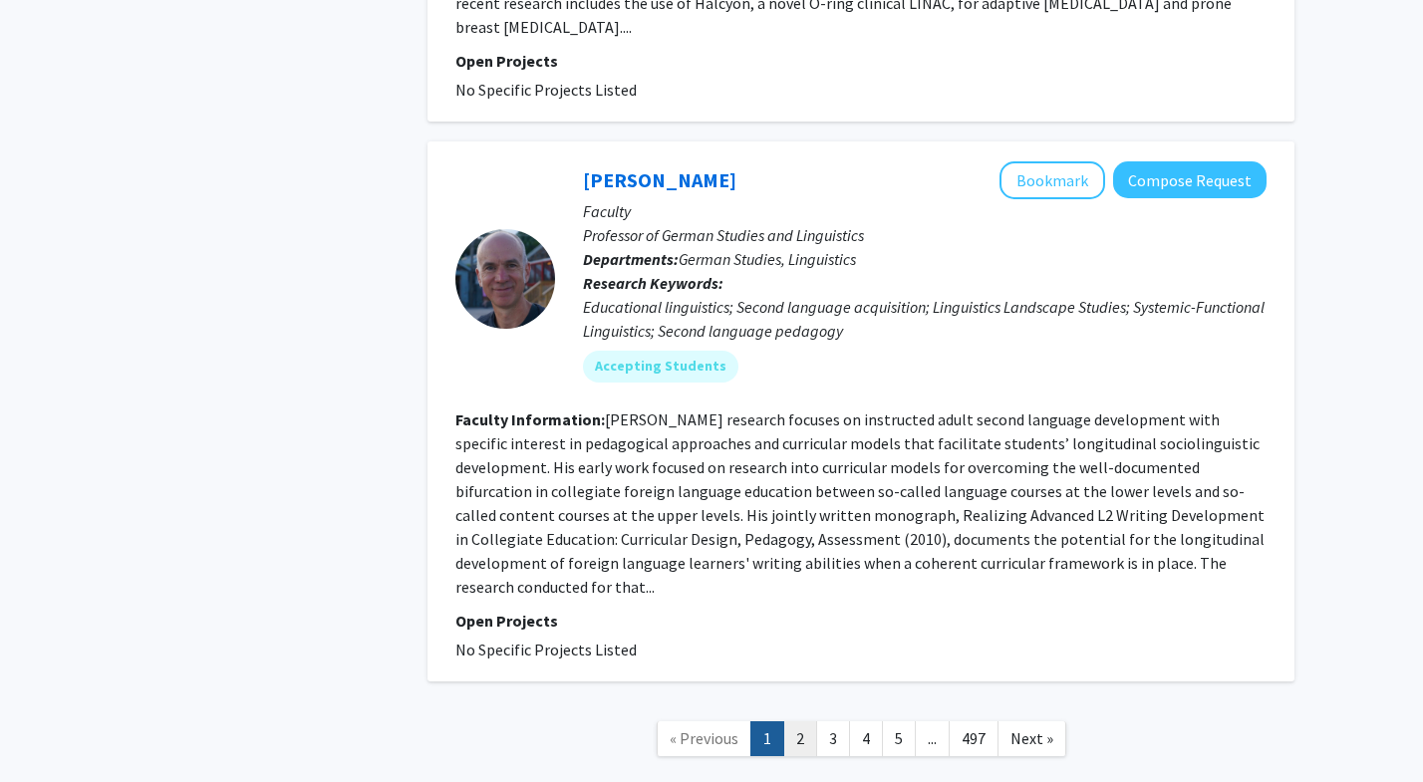
click at [807, 721] on link "2" at bounding box center [800, 738] width 34 height 35
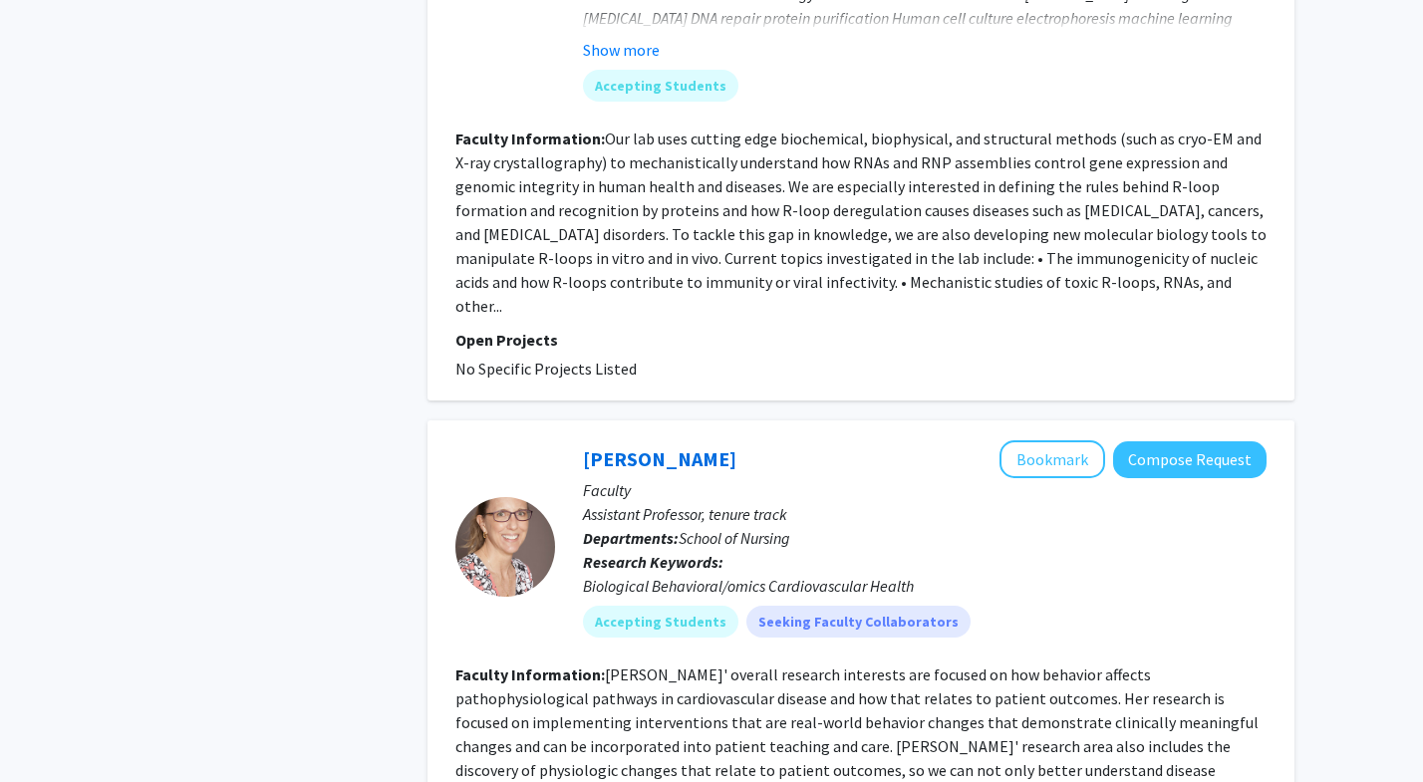
scroll to position [4427, 0]
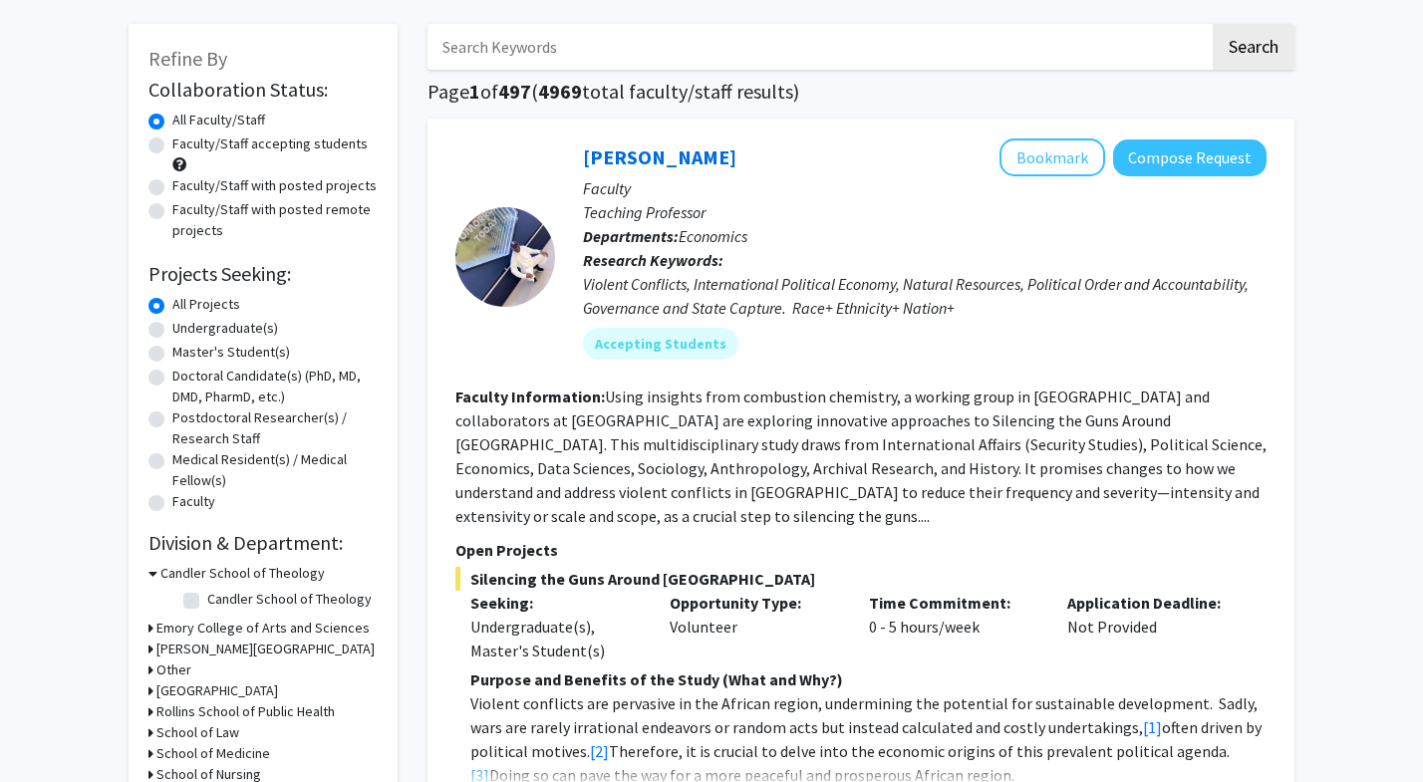
scroll to position [93, 0]
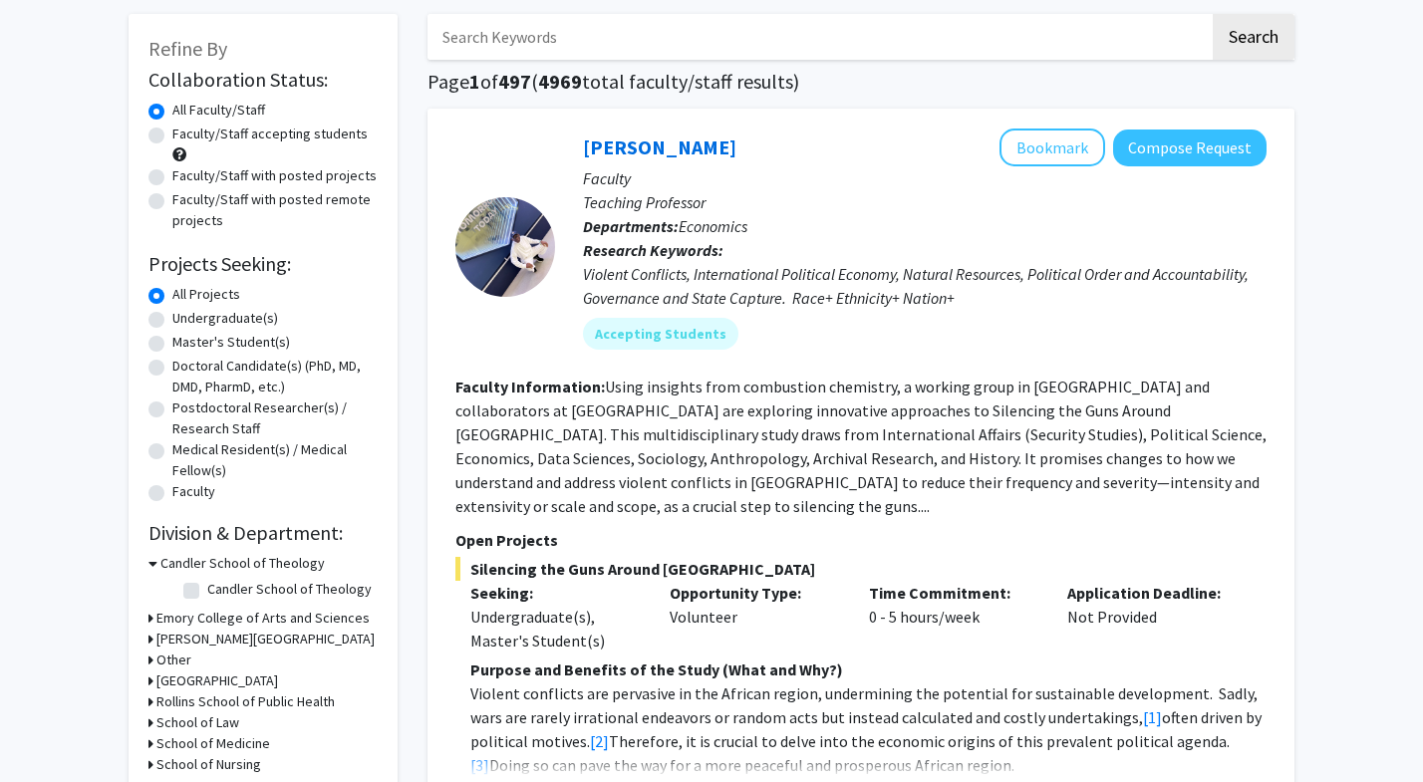
click at [267, 319] on label "Undergraduate(s)" at bounding box center [225, 318] width 106 height 21
click at [185, 319] on input "Undergraduate(s)" at bounding box center [178, 314] width 13 height 13
radio input "true"
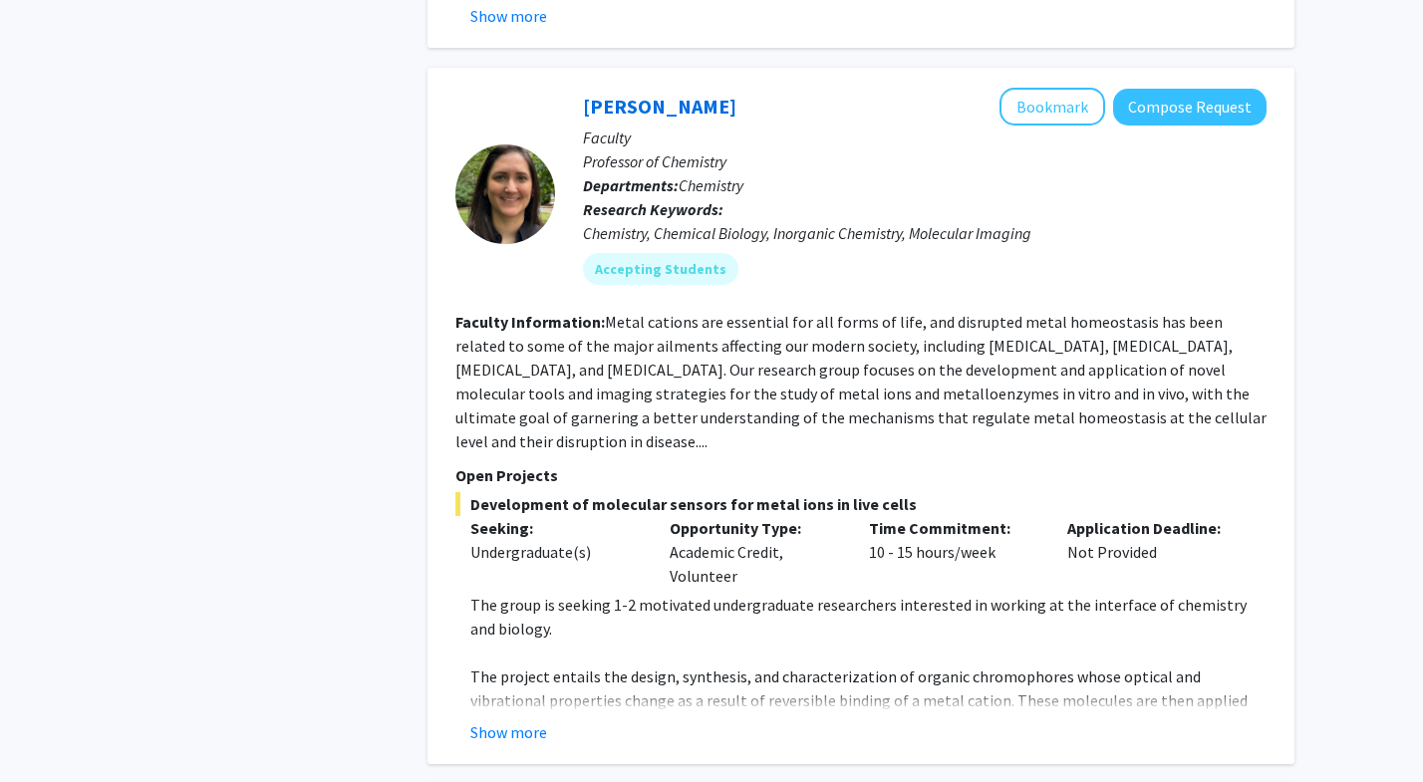
scroll to position [3176, 0]
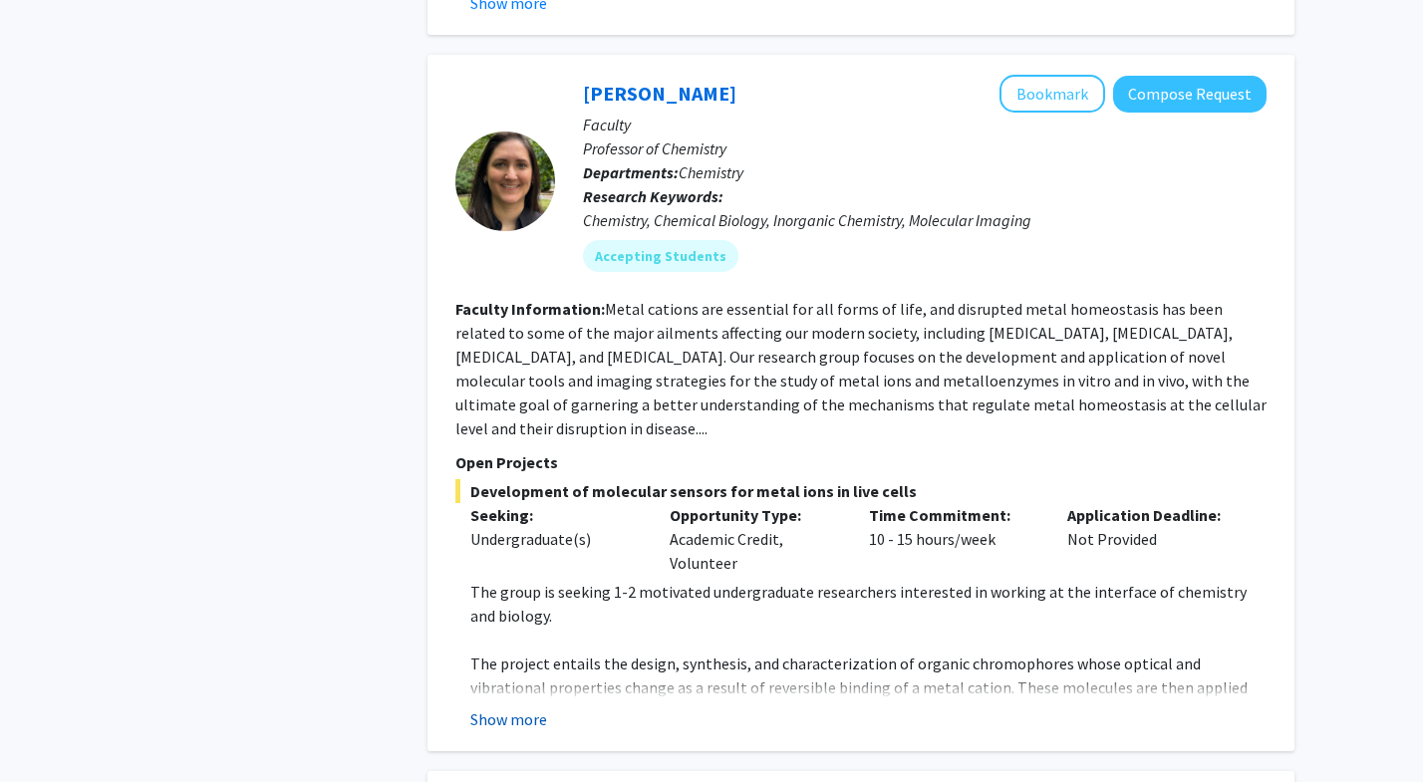
click at [496, 708] on button "Show more" at bounding box center [508, 720] width 77 height 24
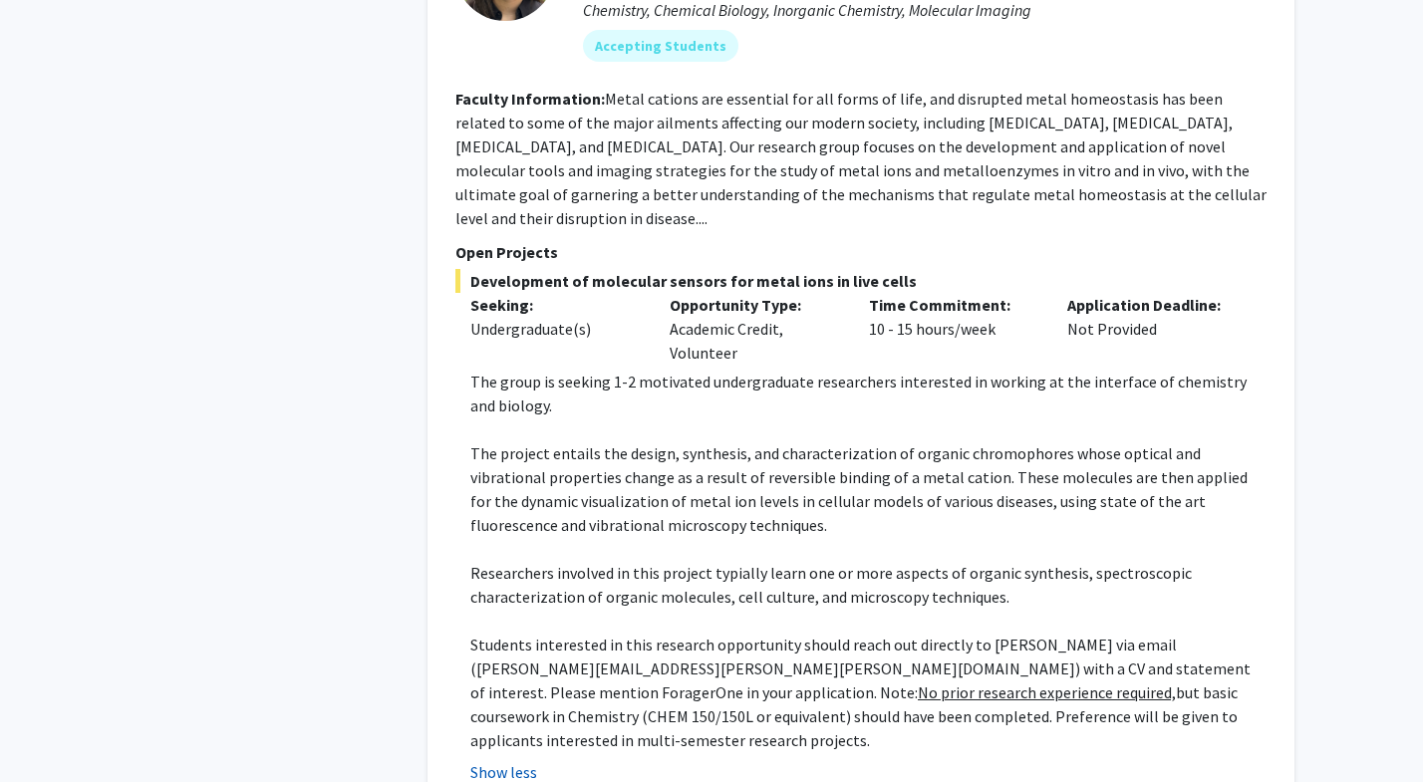
scroll to position [3386, 0]
drag, startPoint x: 1201, startPoint y: 645, endPoint x: 619, endPoint y: 670, distance: 582.5
click at [619, 670] on p "Students interested in this research opportunity should reach out directly to […" at bounding box center [868, 693] width 796 height 120
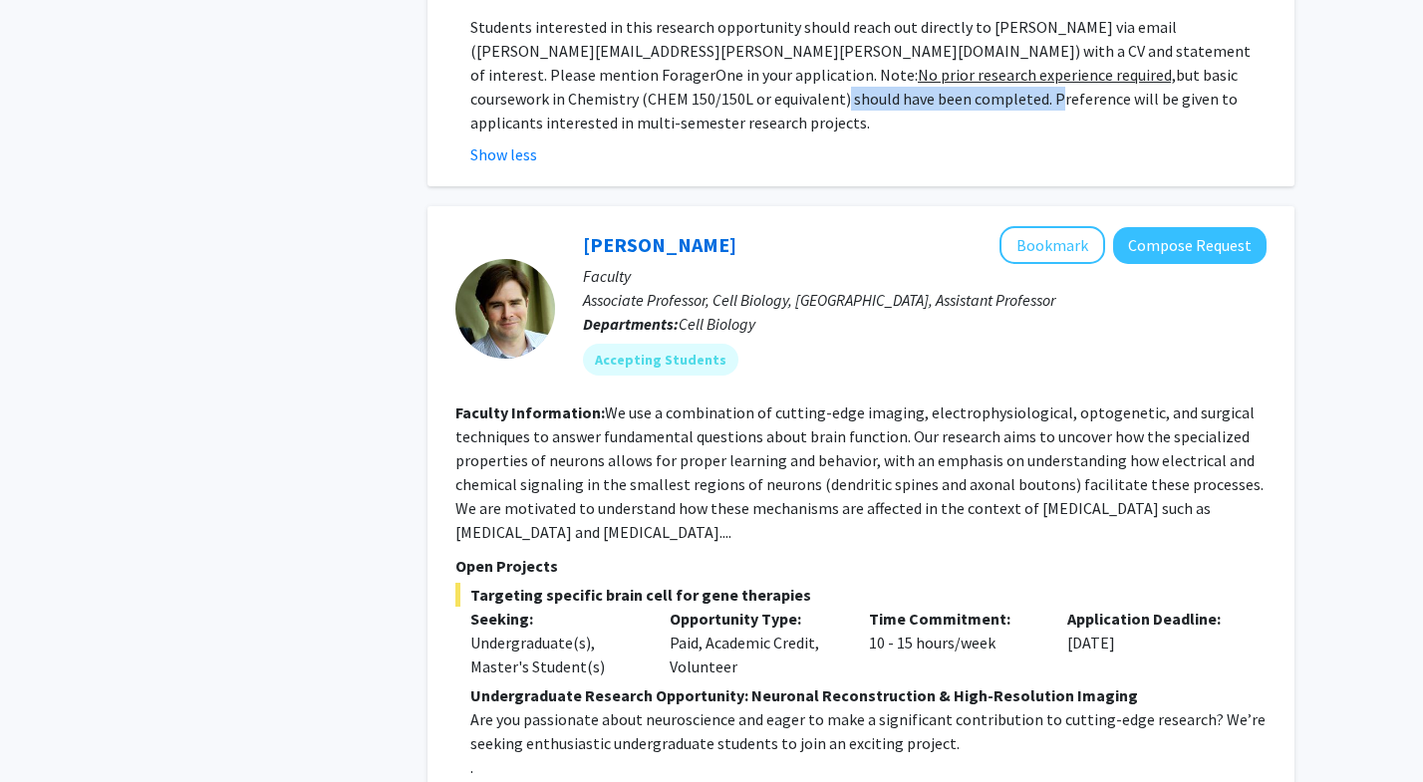
scroll to position [4005, 0]
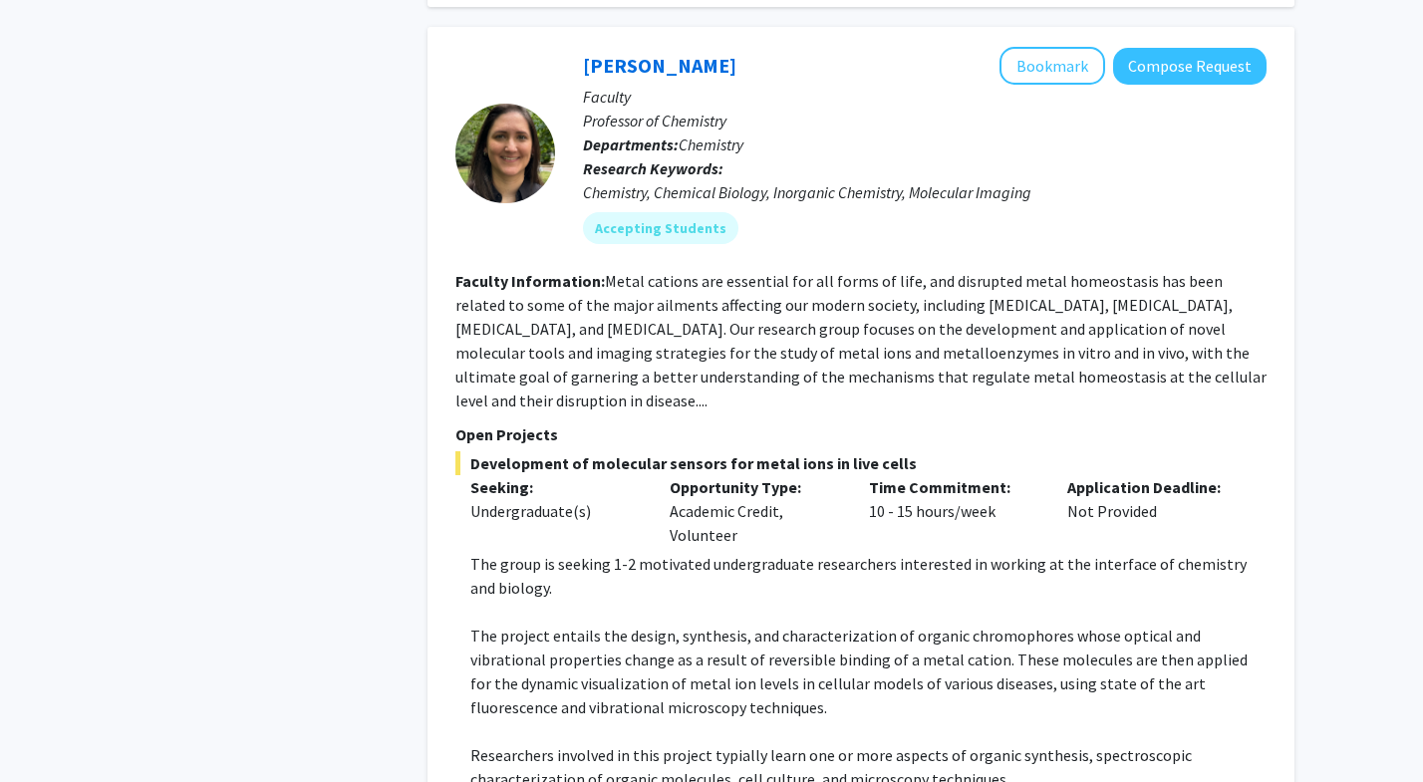
scroll to position [3136, 0]
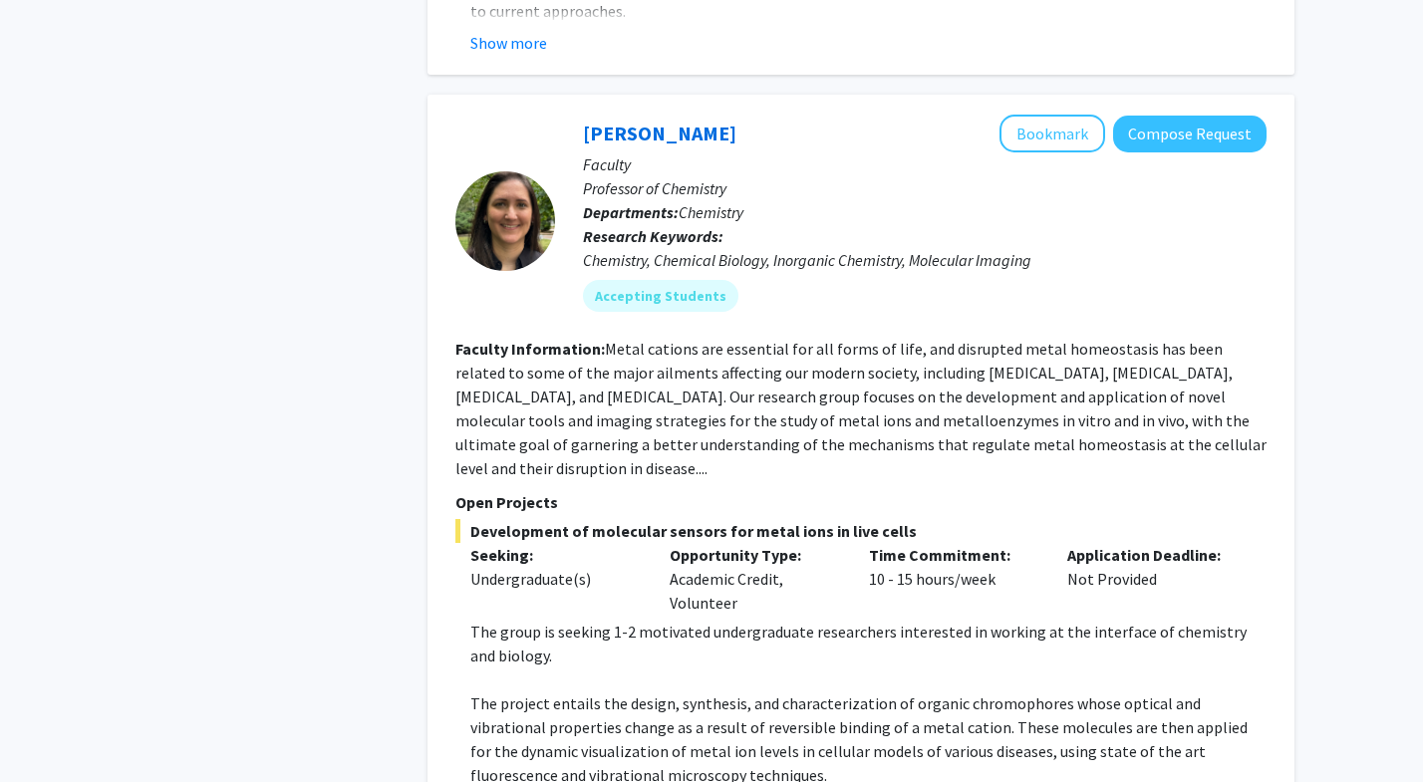
click at [534, 701] on p "The project entails the design, synthesis, and characterization of organic chro…" at bounding box center [868, 740] width 796 height 96
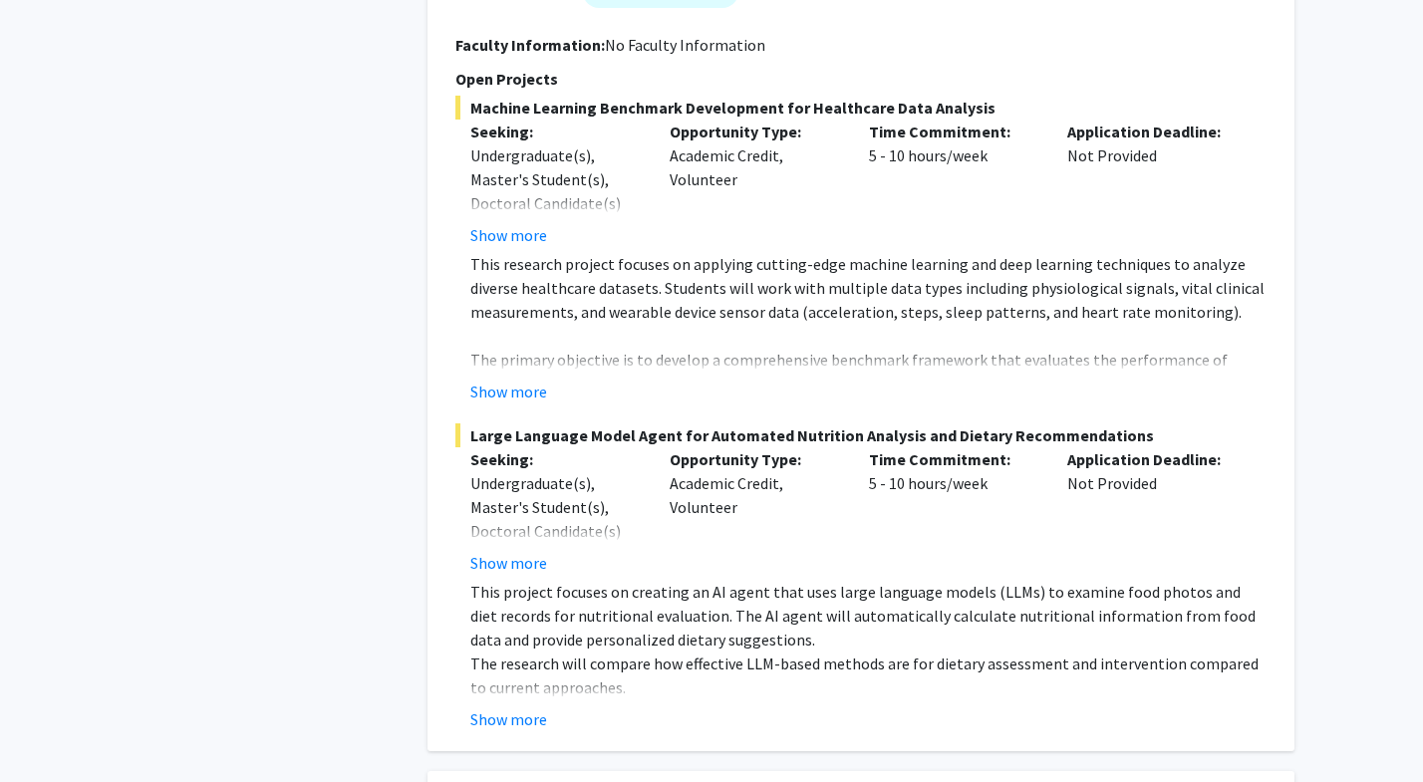
scroll to position [2620, 0]
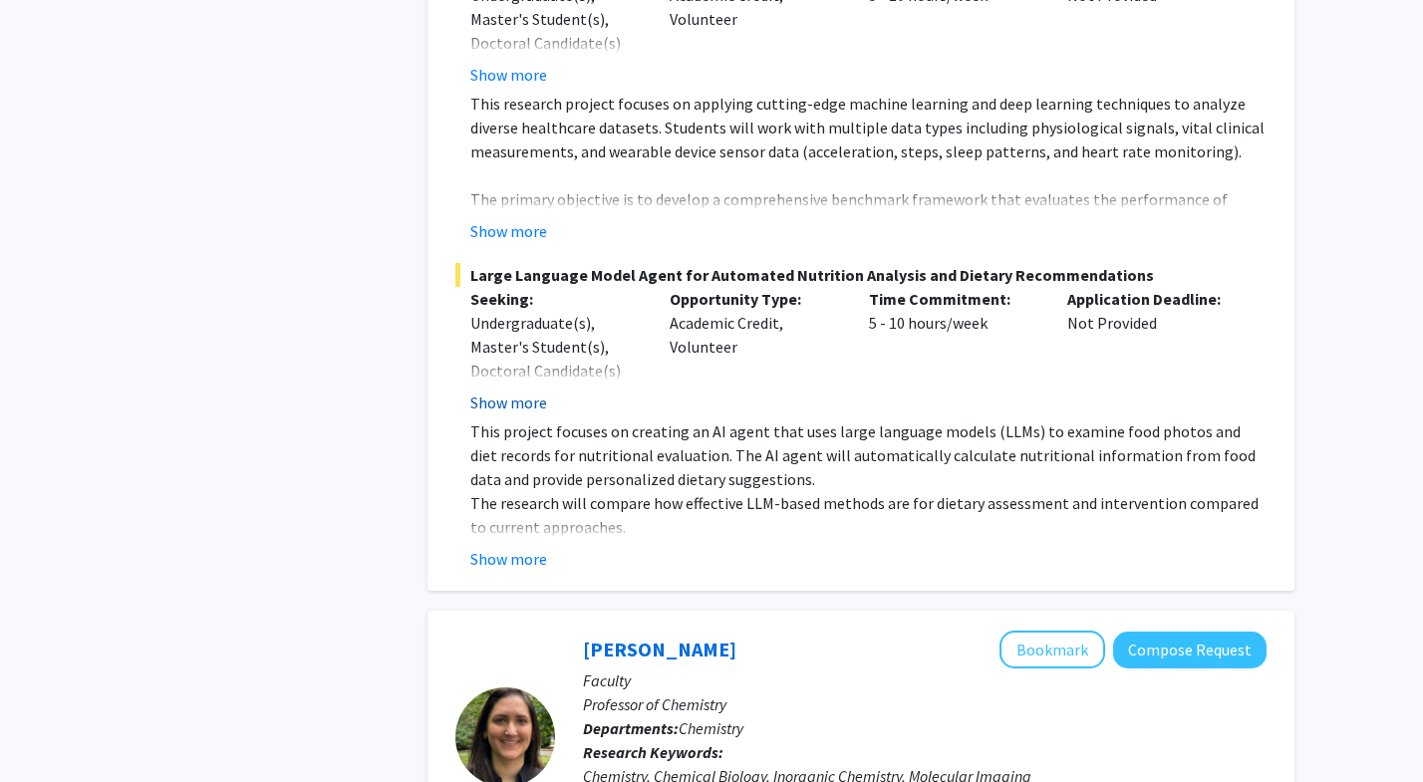
click at [523, 391] on button "Show more" at bounding box center [508, 403] width 77 height 24
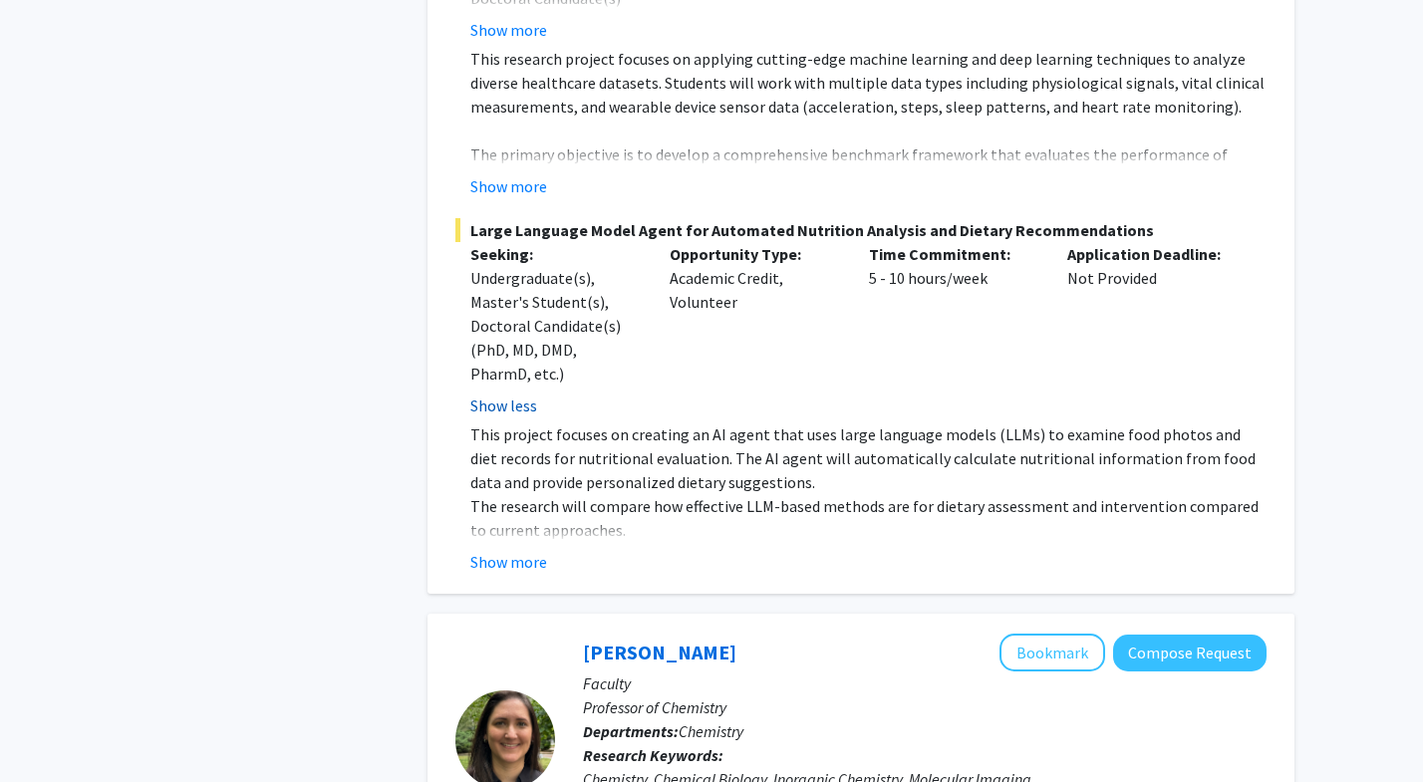
scroll to position [2668, 0]
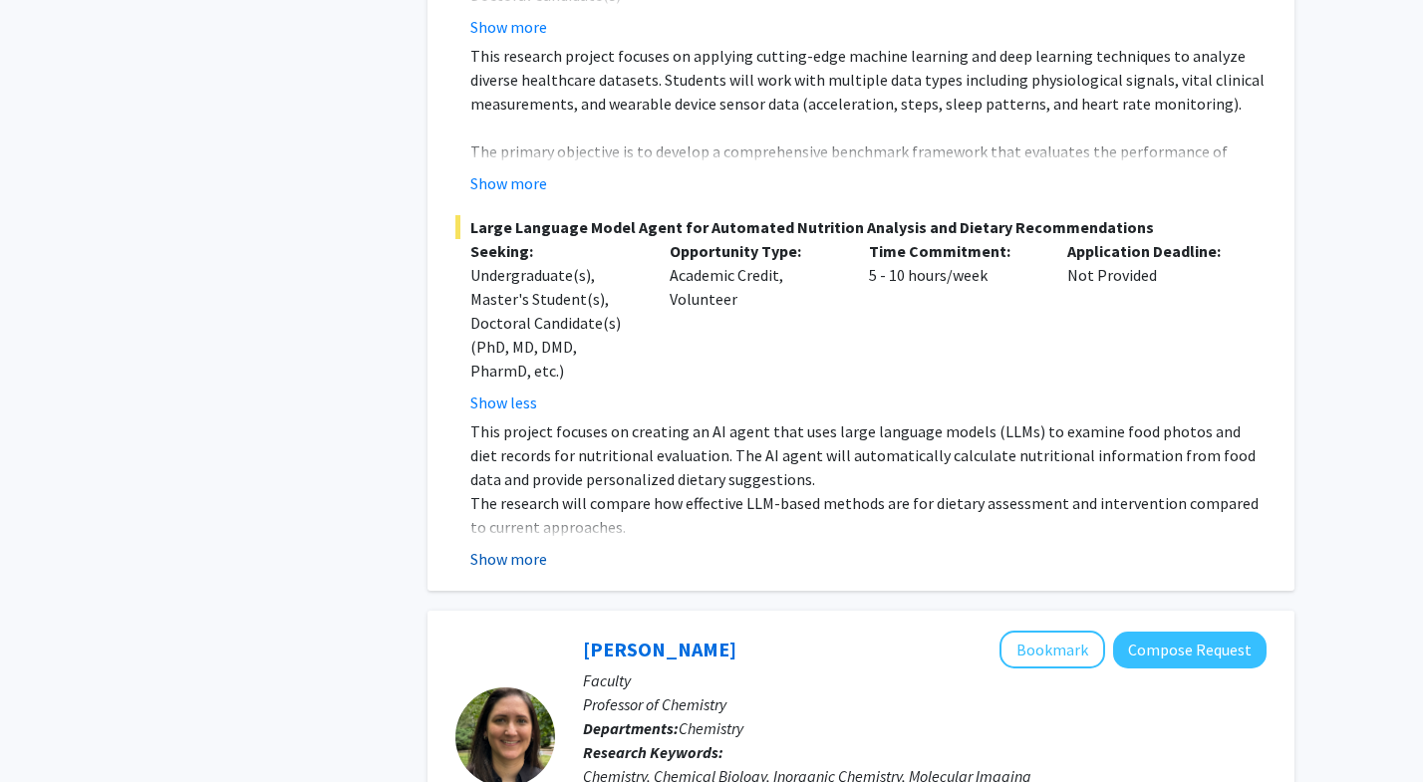
click at [536, 547] on button "Show more" at bounding box center [508, 559] width 77 height 24
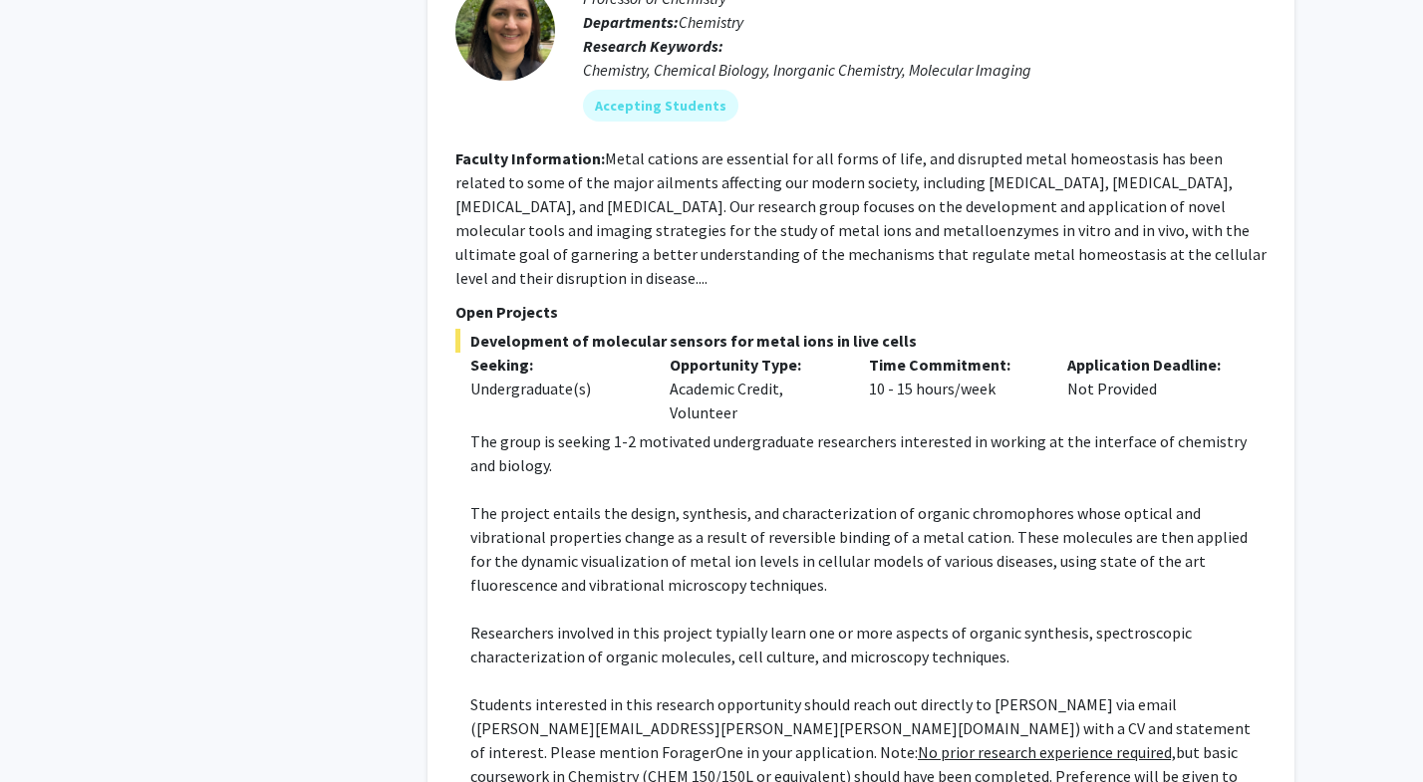
scroll to position [3607, 0]
